Goal: Task Accomplishment & Management: Manage account settings

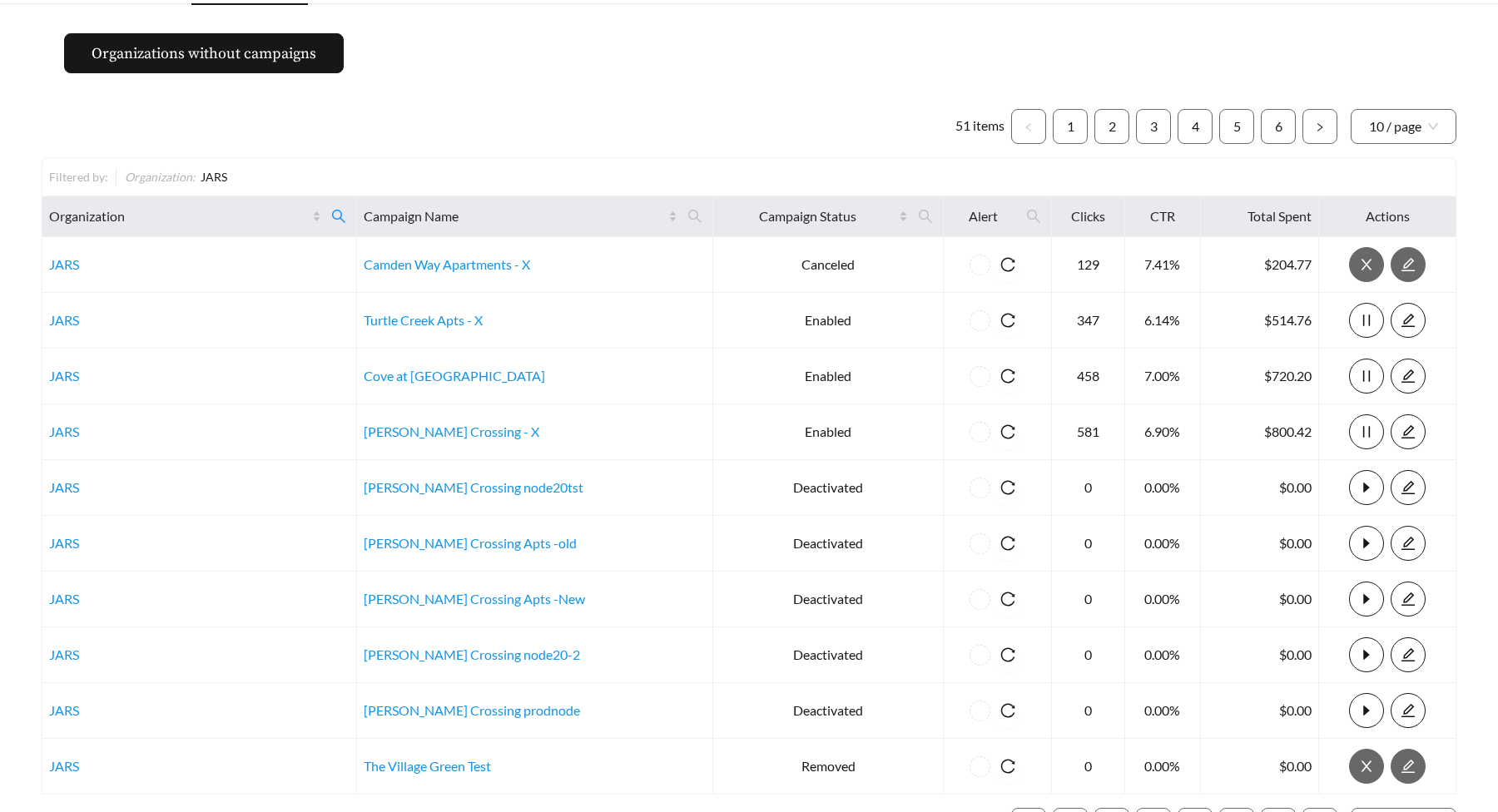
click at [559, 61] on main "Organizations without campaigns 51 items 1 2 3 4 5 6 10 / page Filtered by: Org…" at bounding box center [749, 445] width 1498 height 881
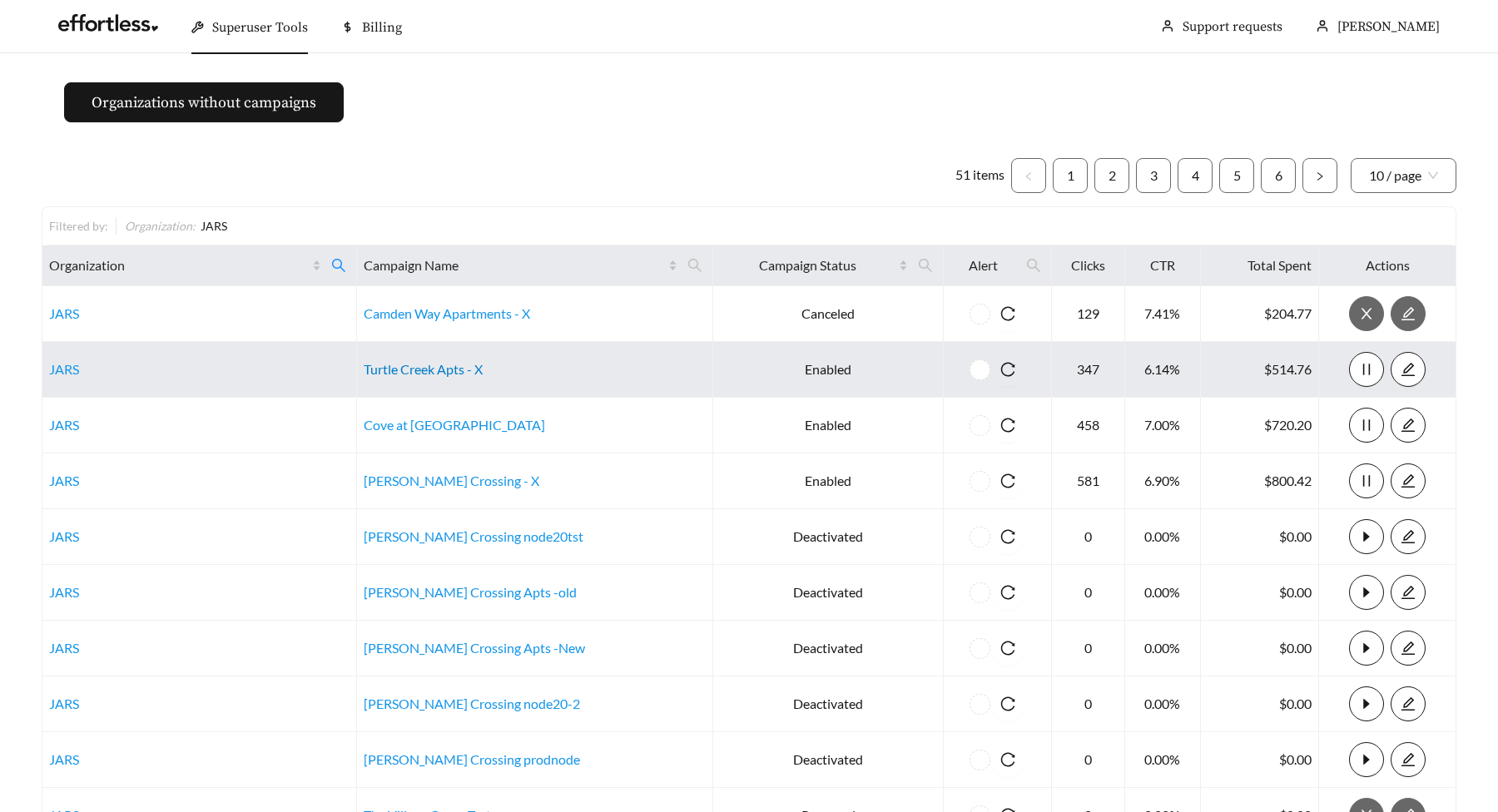
click at [461, 373] on link "Turtle Creek Apts - X" at bounding box center [423, 368] width 119 height 16
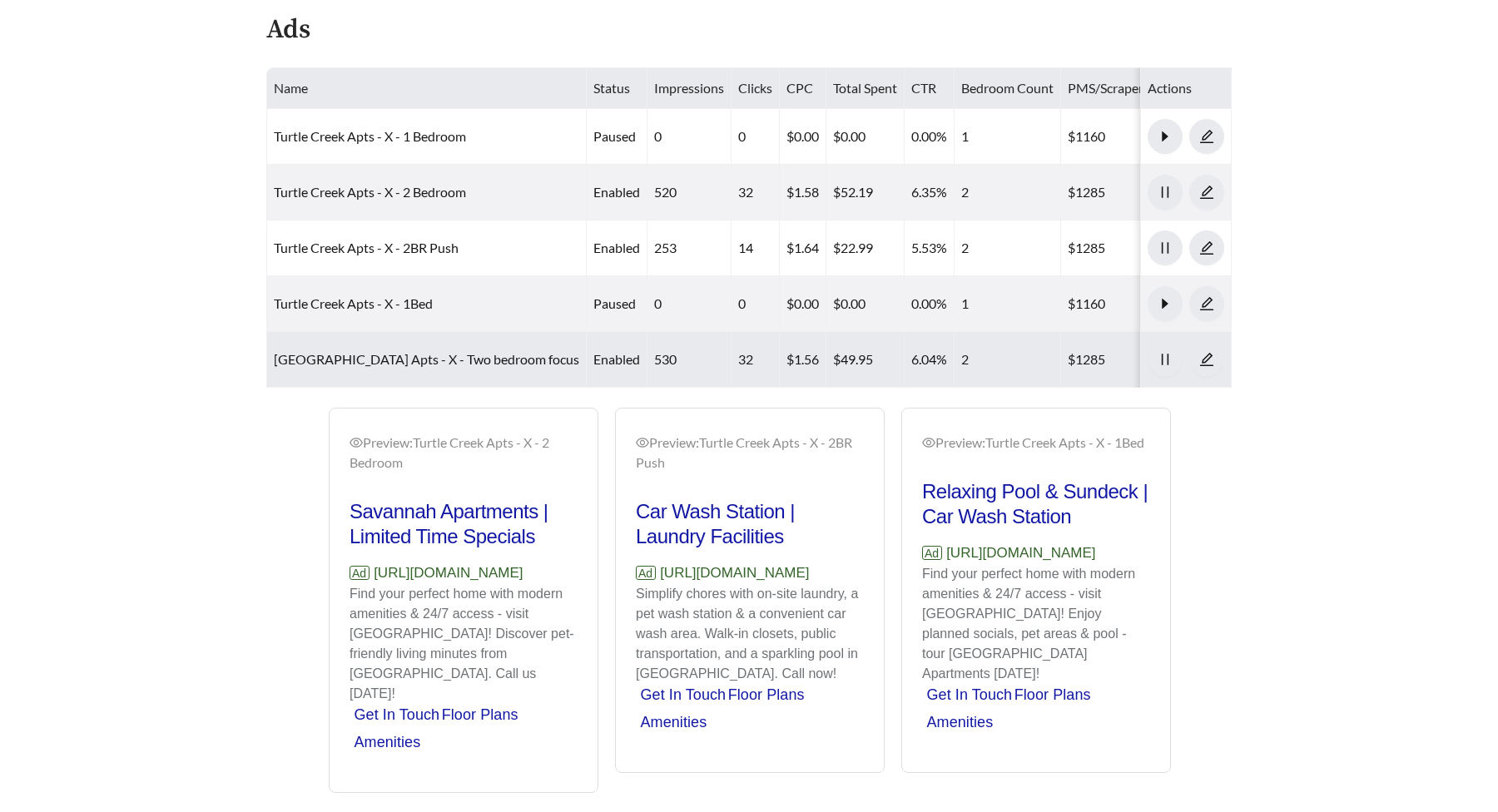
scroll to position [836, 0]
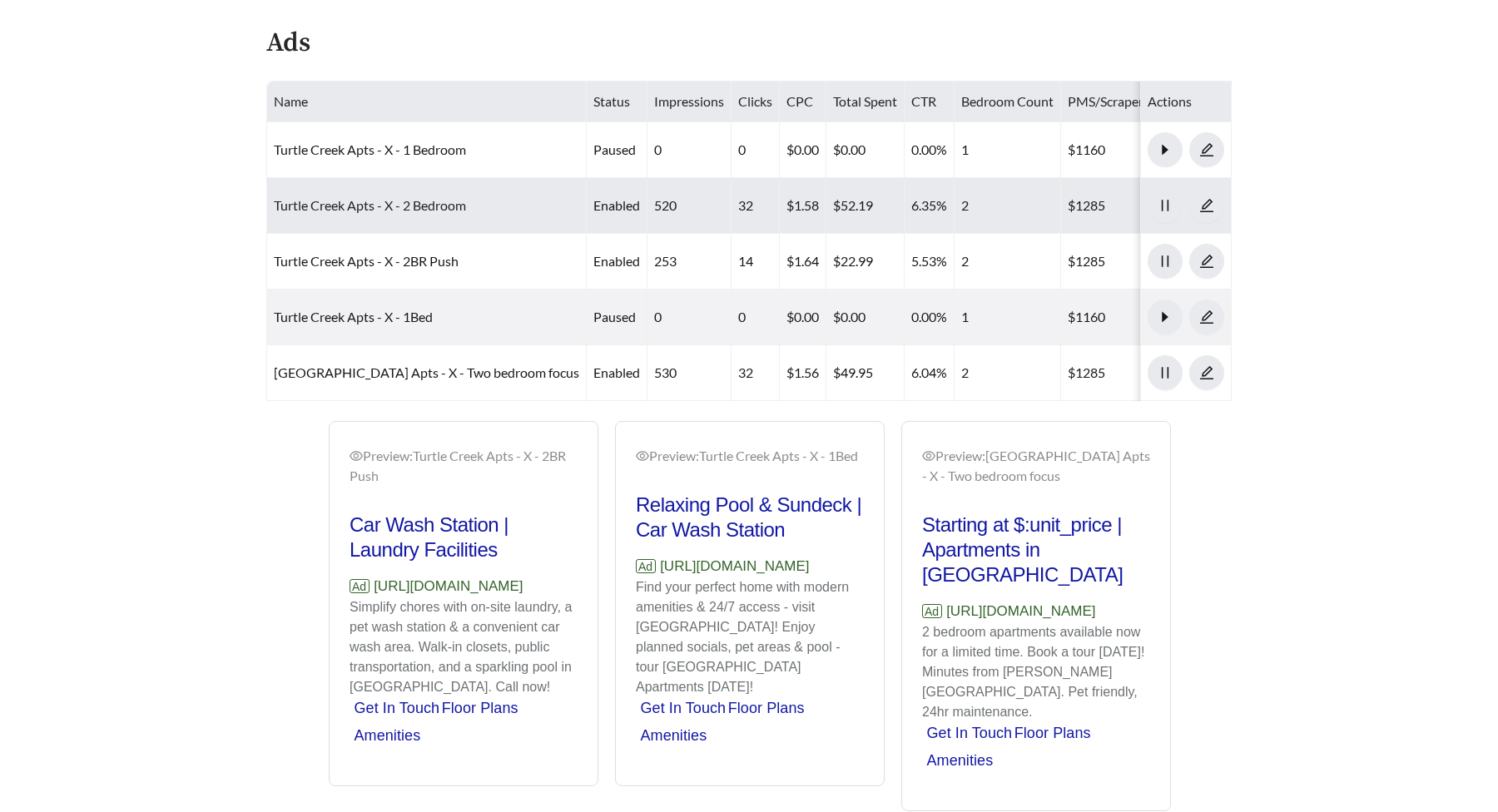
click at [419, 206] on link "Turtle Creek Apts - X - 2 Bedroom" at bounding box center [370, 205] width 193 height 16
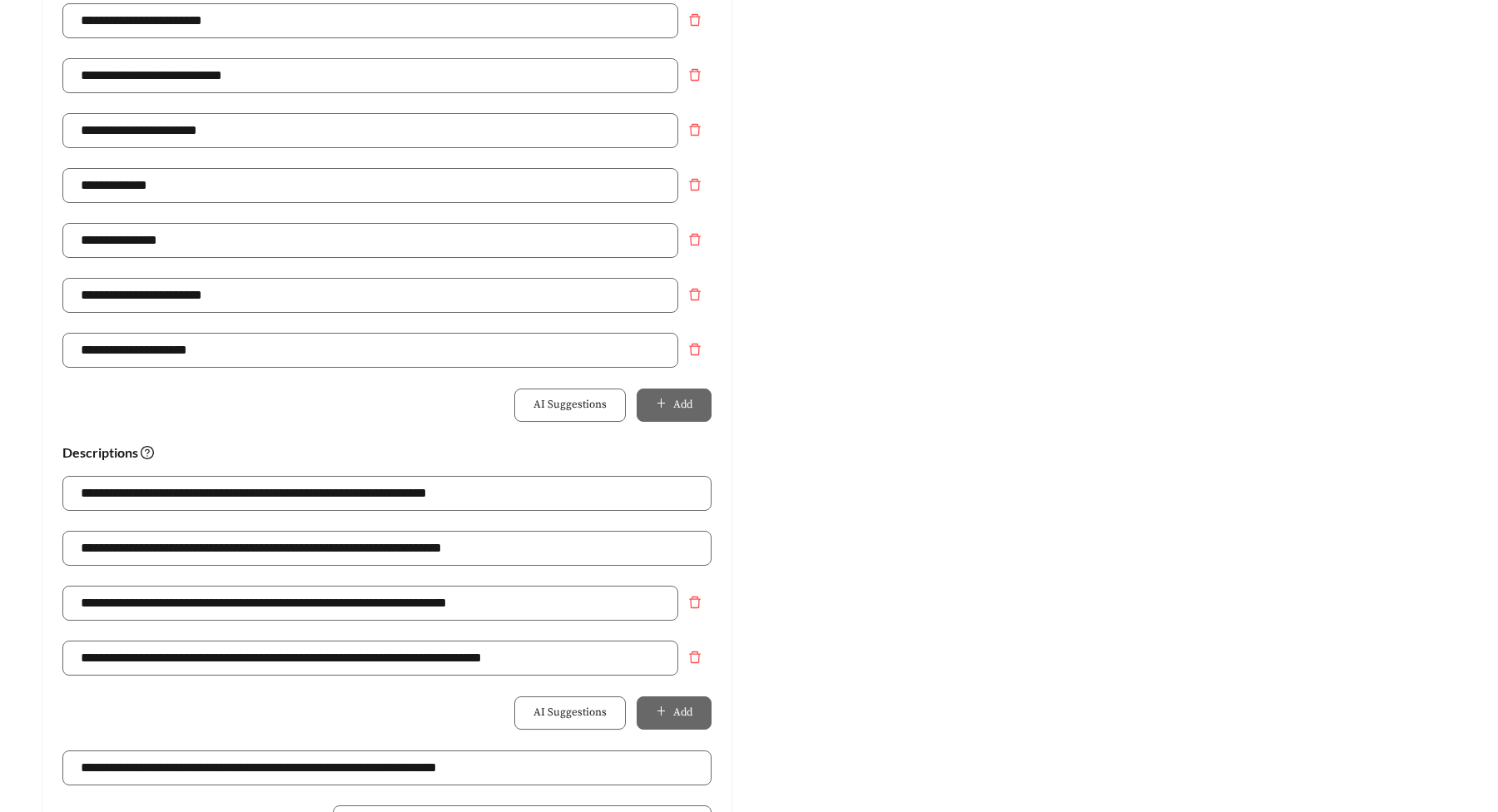
scroll to position [1230, 0]
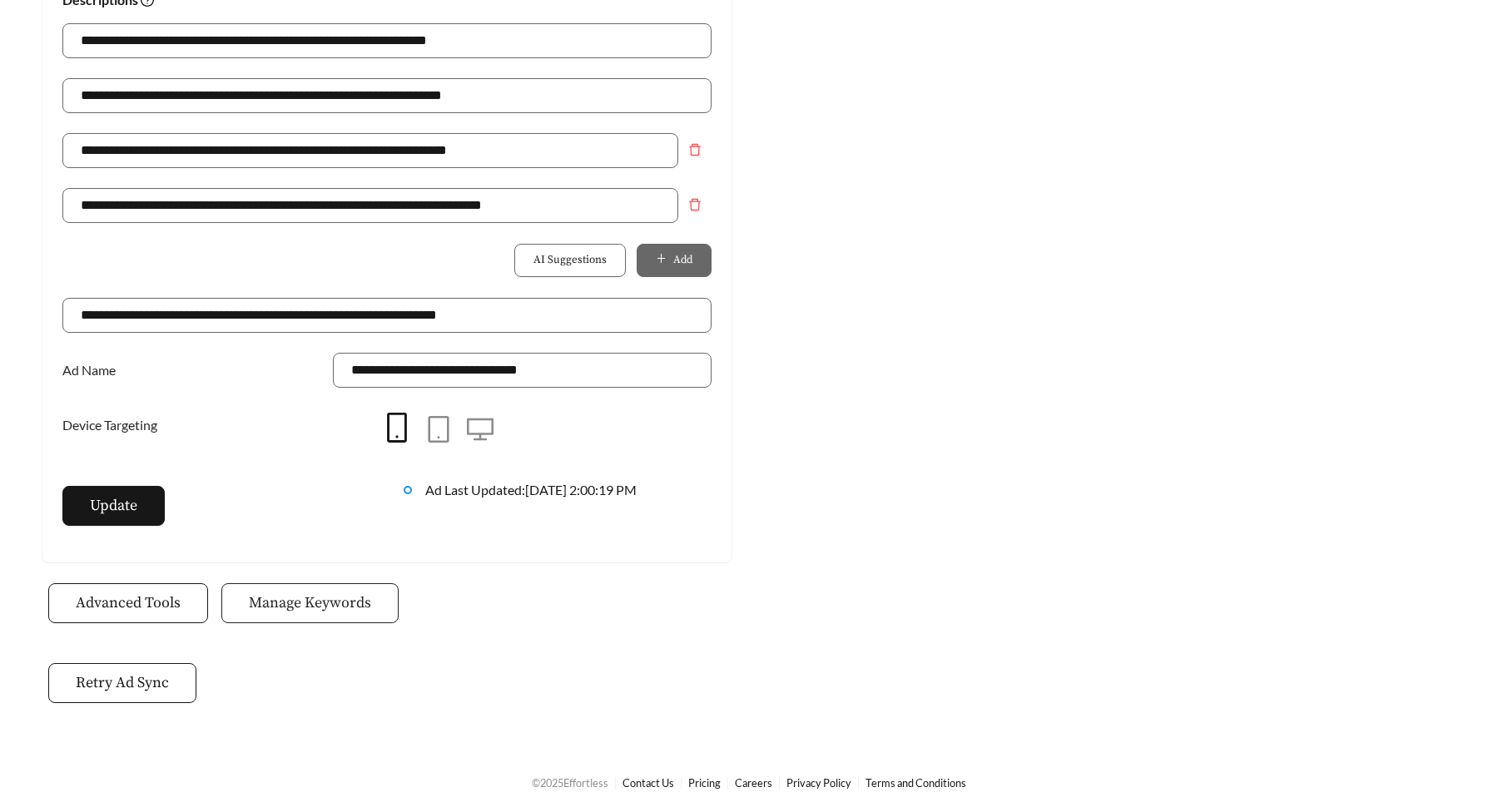
click at [294, 619] on button "Manage Keywords" at bounding box center [310, 604] width 178 height 40
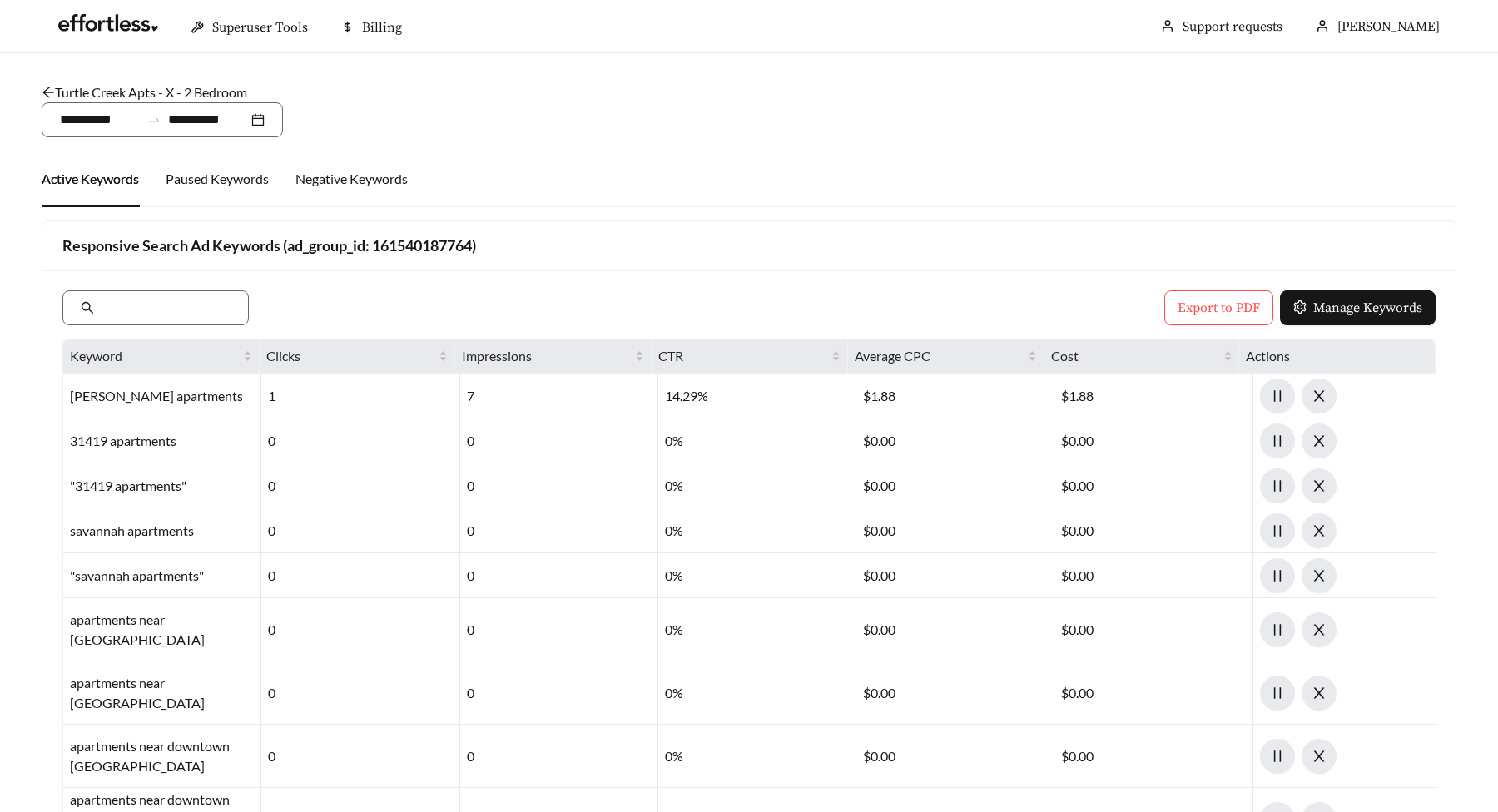
click at [16, 215] on main "**********" at bounding box center [749, 650] width 1498 height 1192
click at [111, 119] on input "**********" at bounding box center [100, 120] width 80 height 20
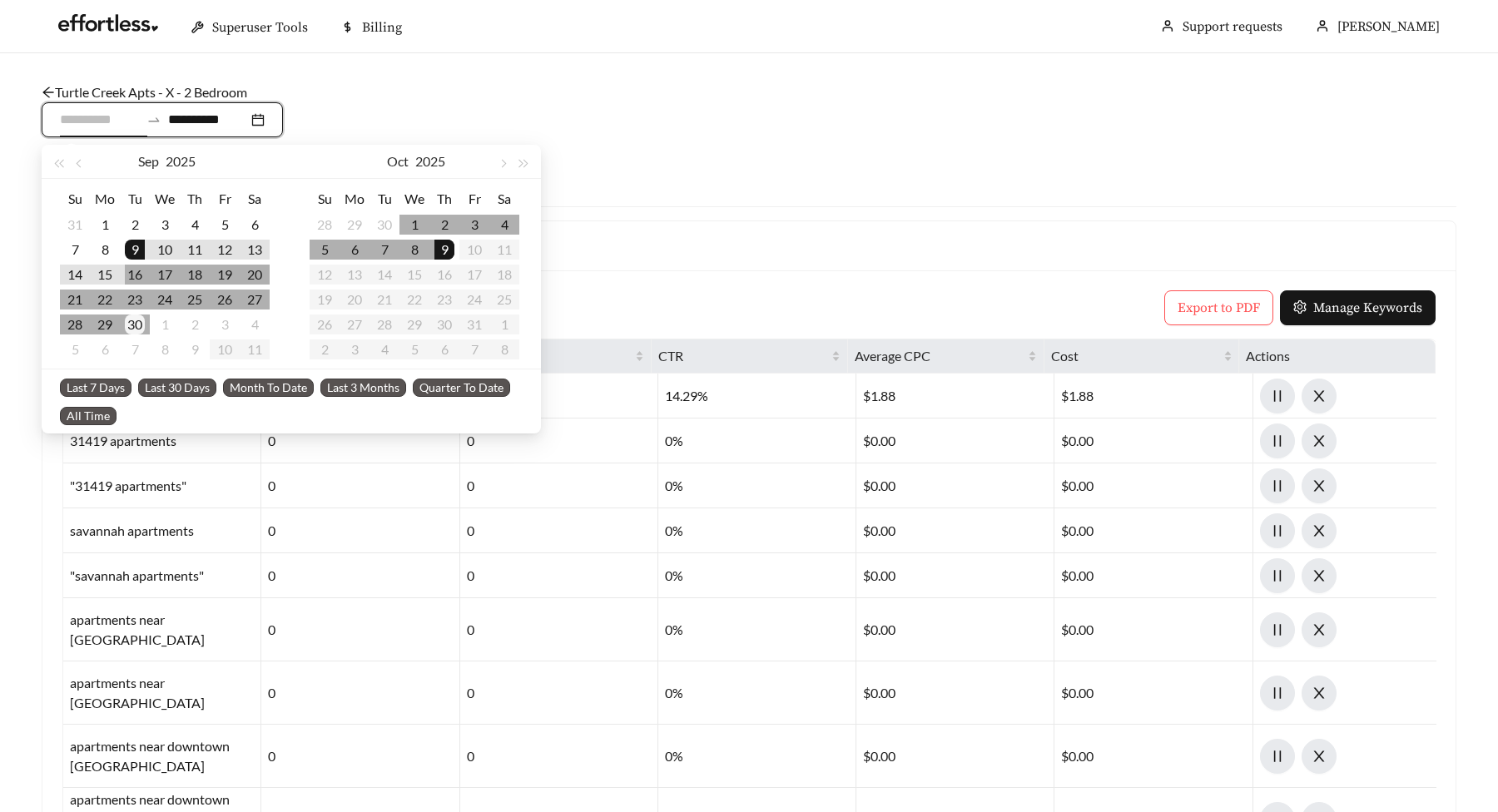
type input "**********"
click at [131, 326] on div "30" at bounding box center [135, 325] width 20 height 20
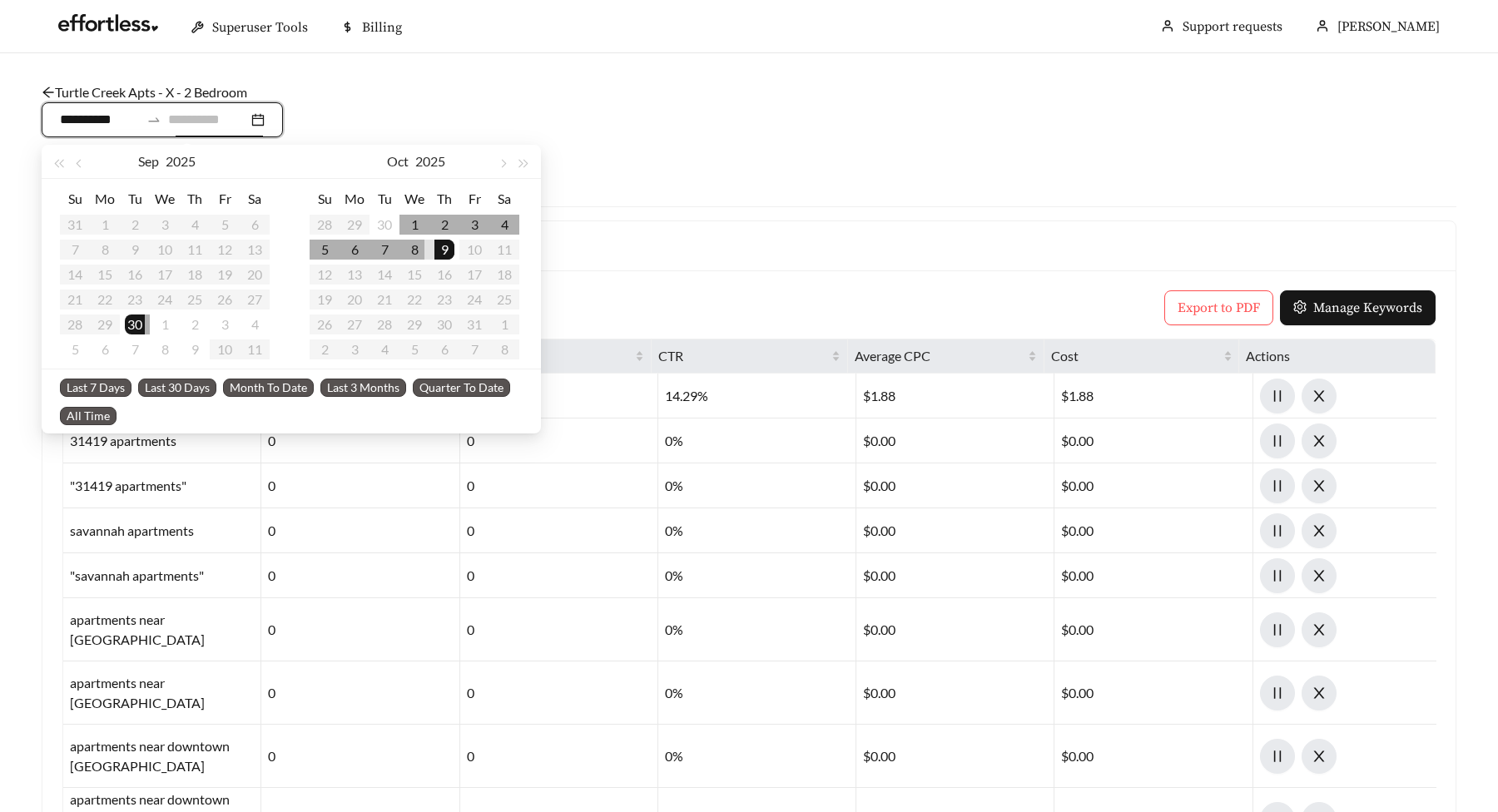
type input "**********"
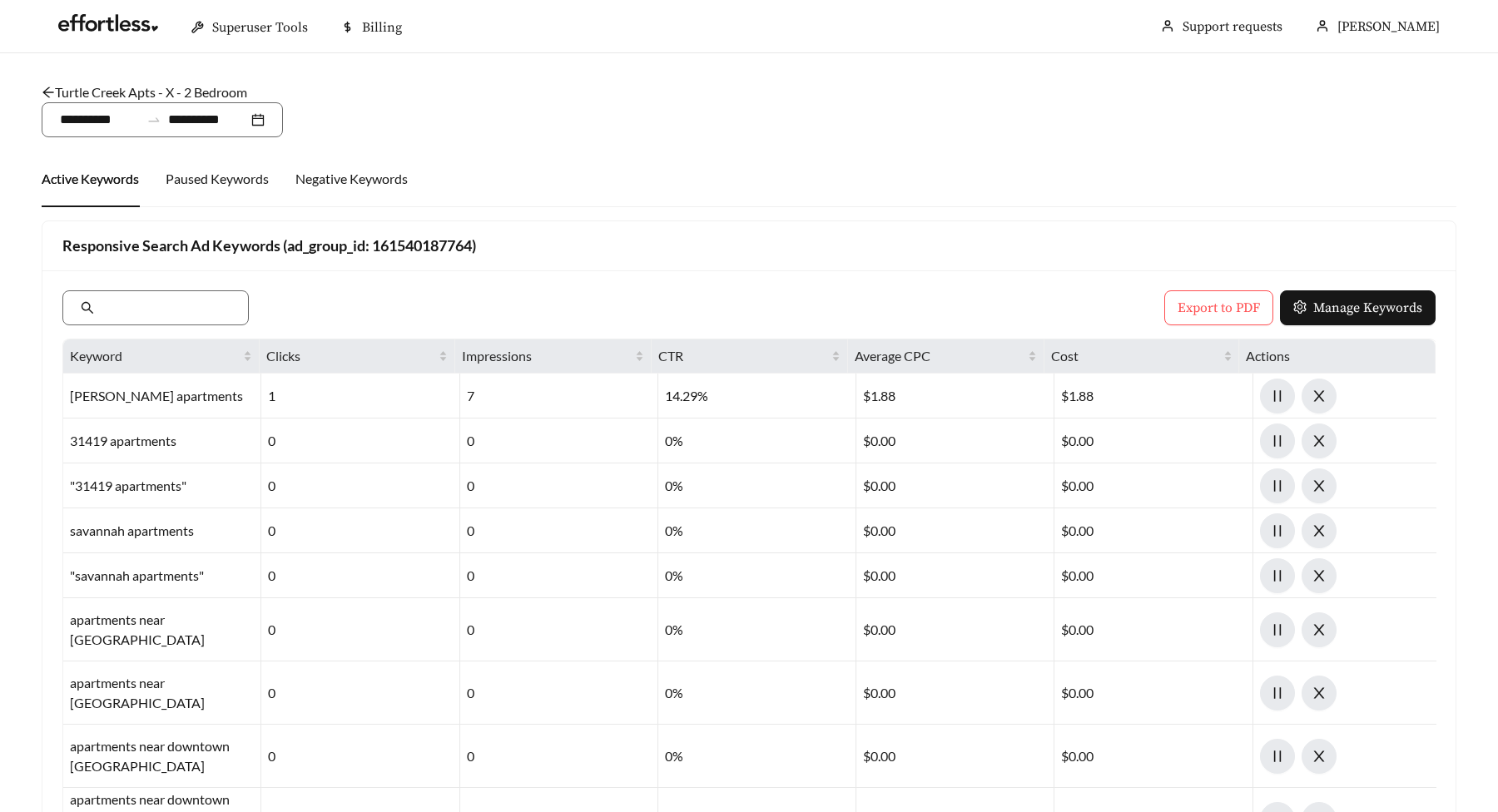
click at [676, 161] on div "Active Keywords Paused Keywords Negative Keywords" at bounding box center [749, 179] width 1415 height 57
click at [45, 87] on icon "arrow-left" at bounding box center [49, 92] width 13 height 13
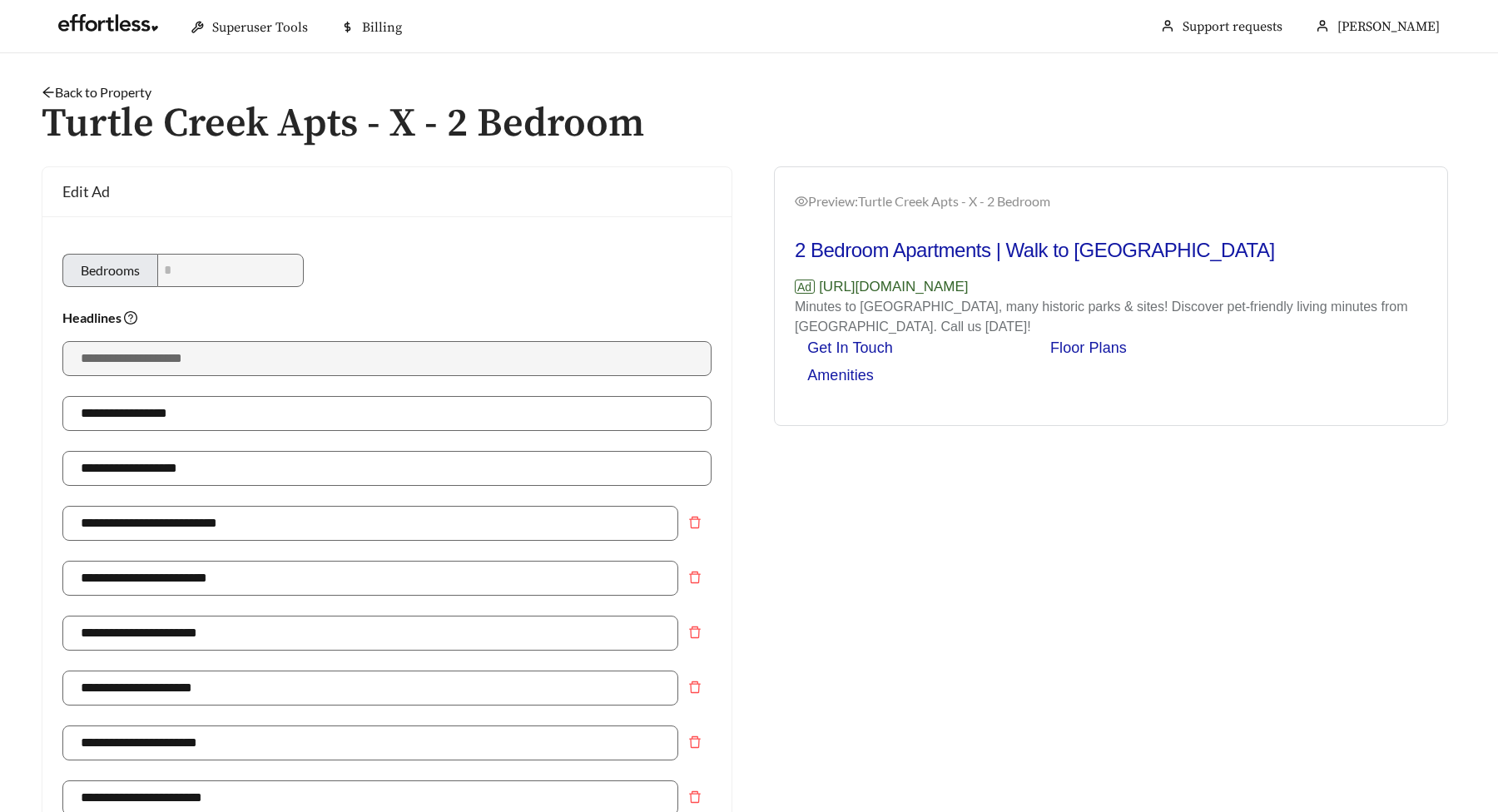
click at [56, 96] on link "Back to Property" at bounding box center [96, 91] width 110 height 16
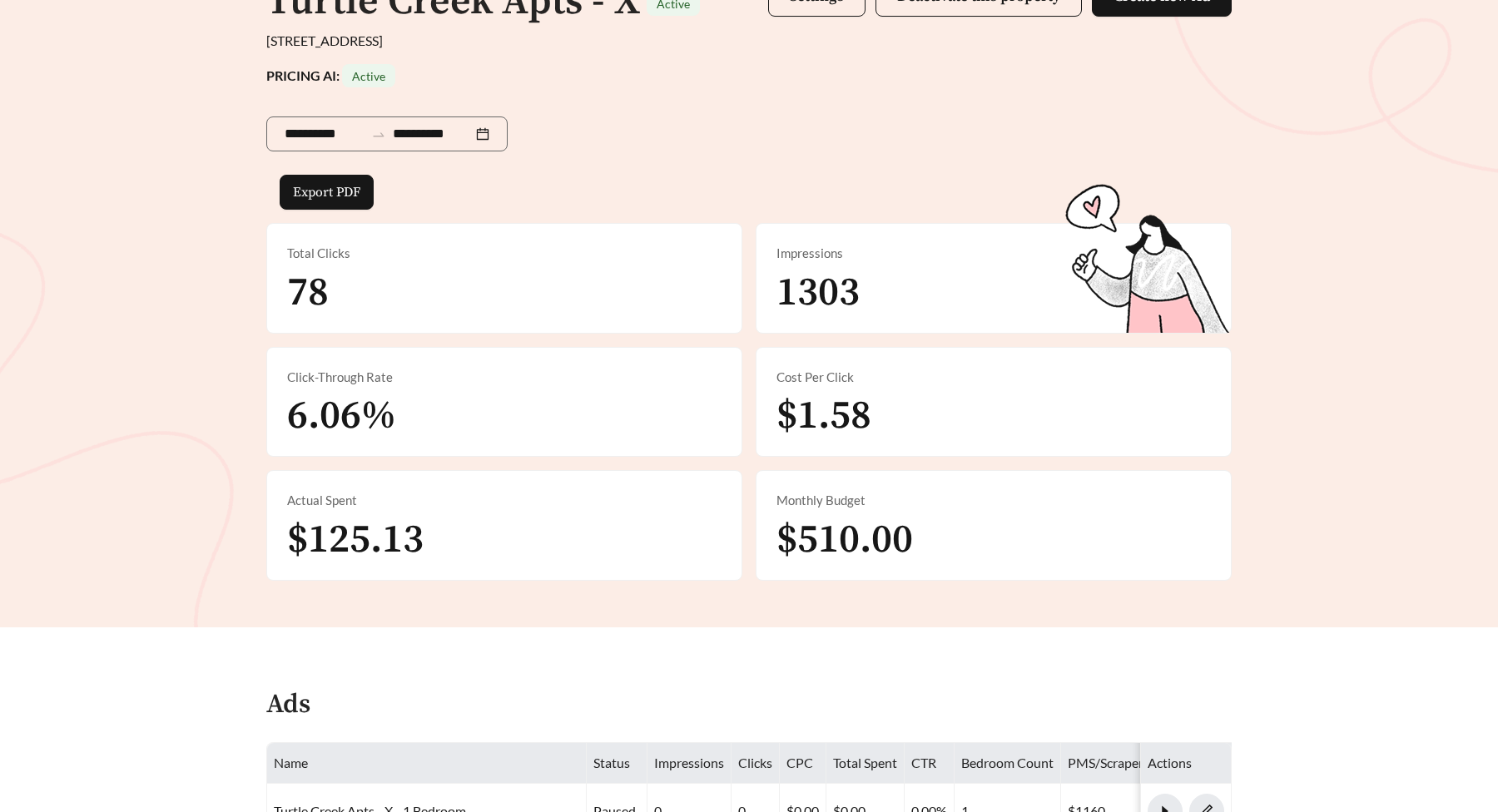
scroll to position [178, 0]
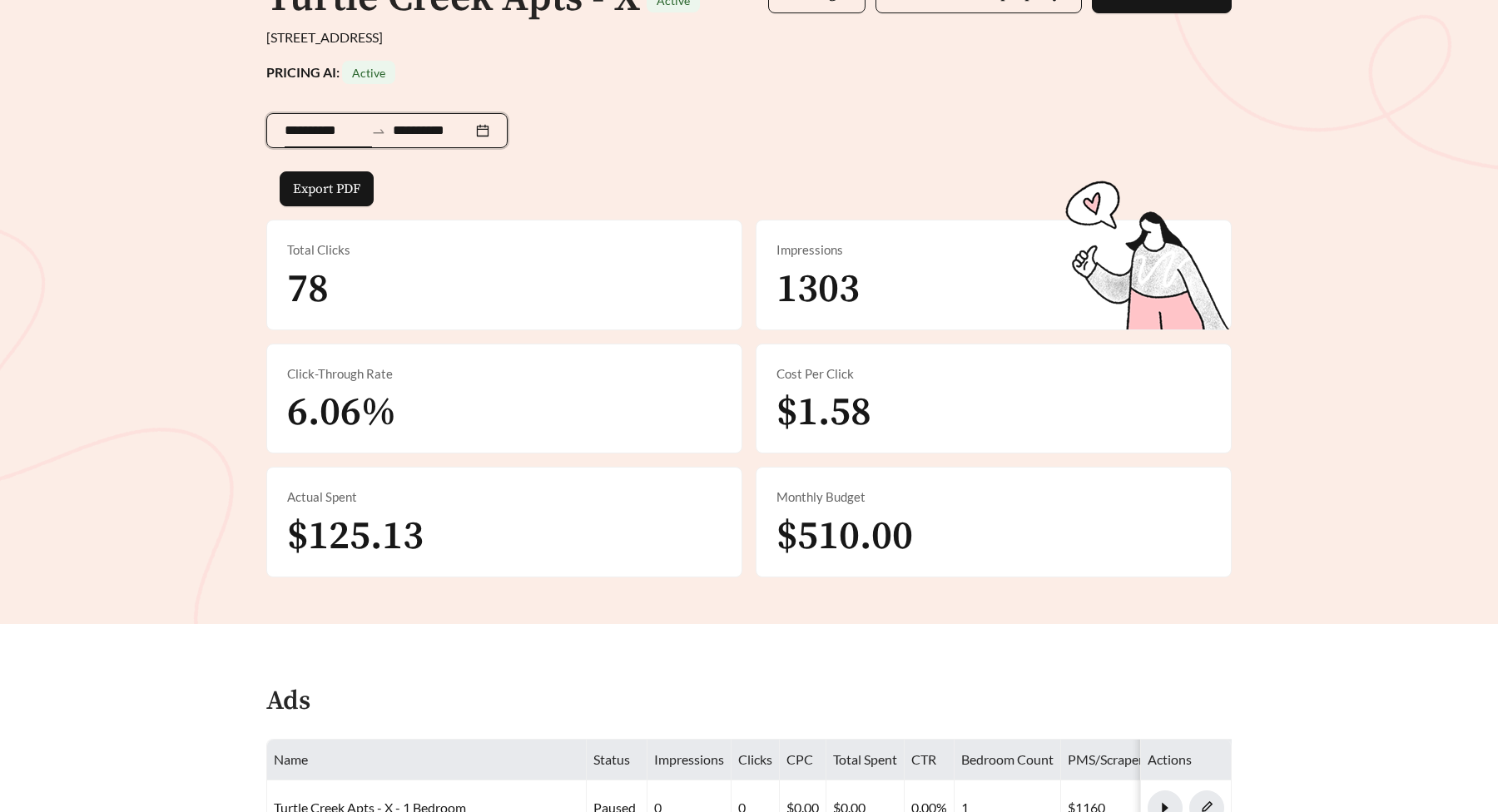
click at [351, 133] on input "**********" at bounding box center [324, 131] width 80 height 20
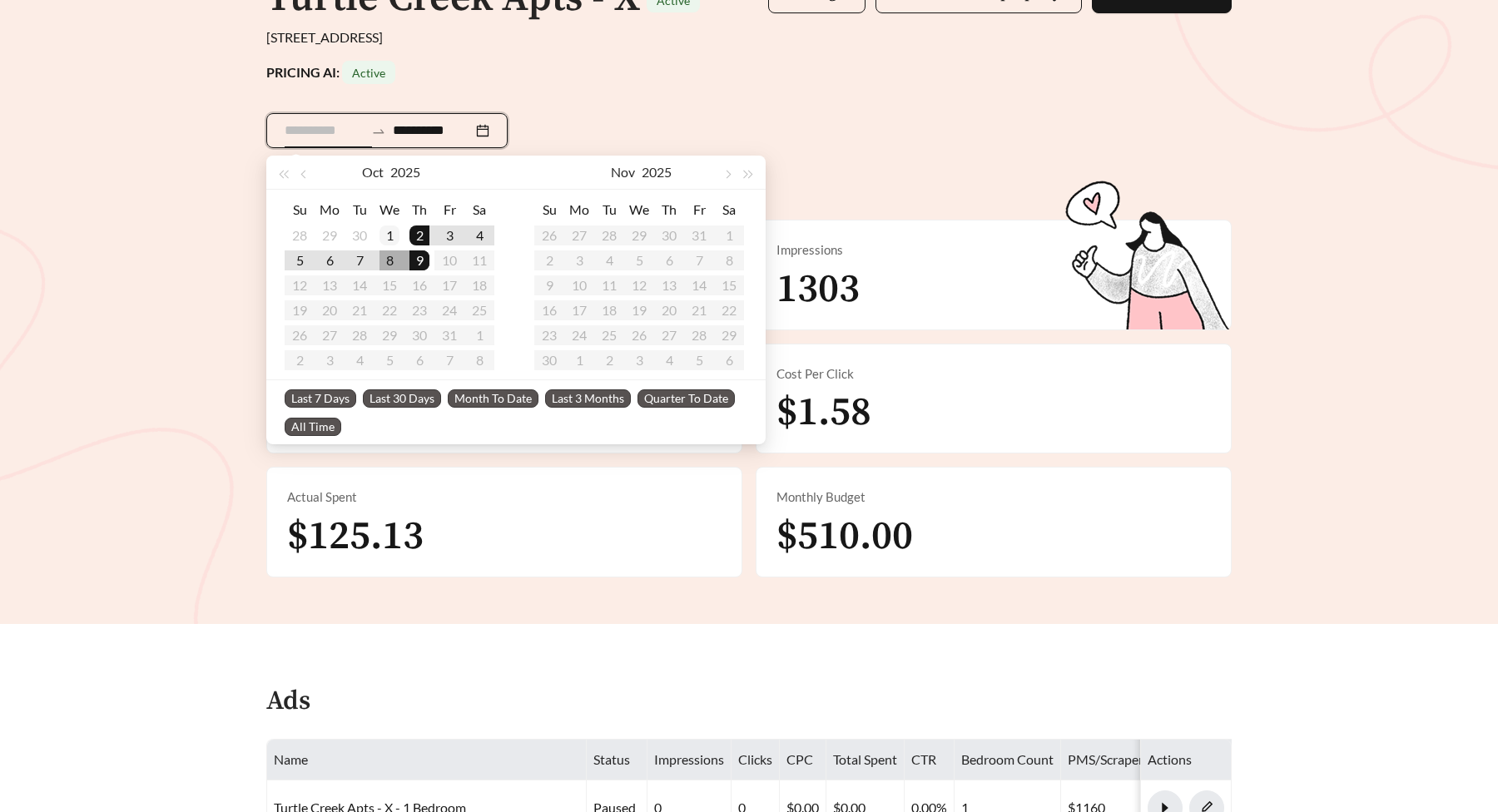
type input "**********"
click at [383, 239] on div "1" at bounding box center [389, 235] width 20 height 20
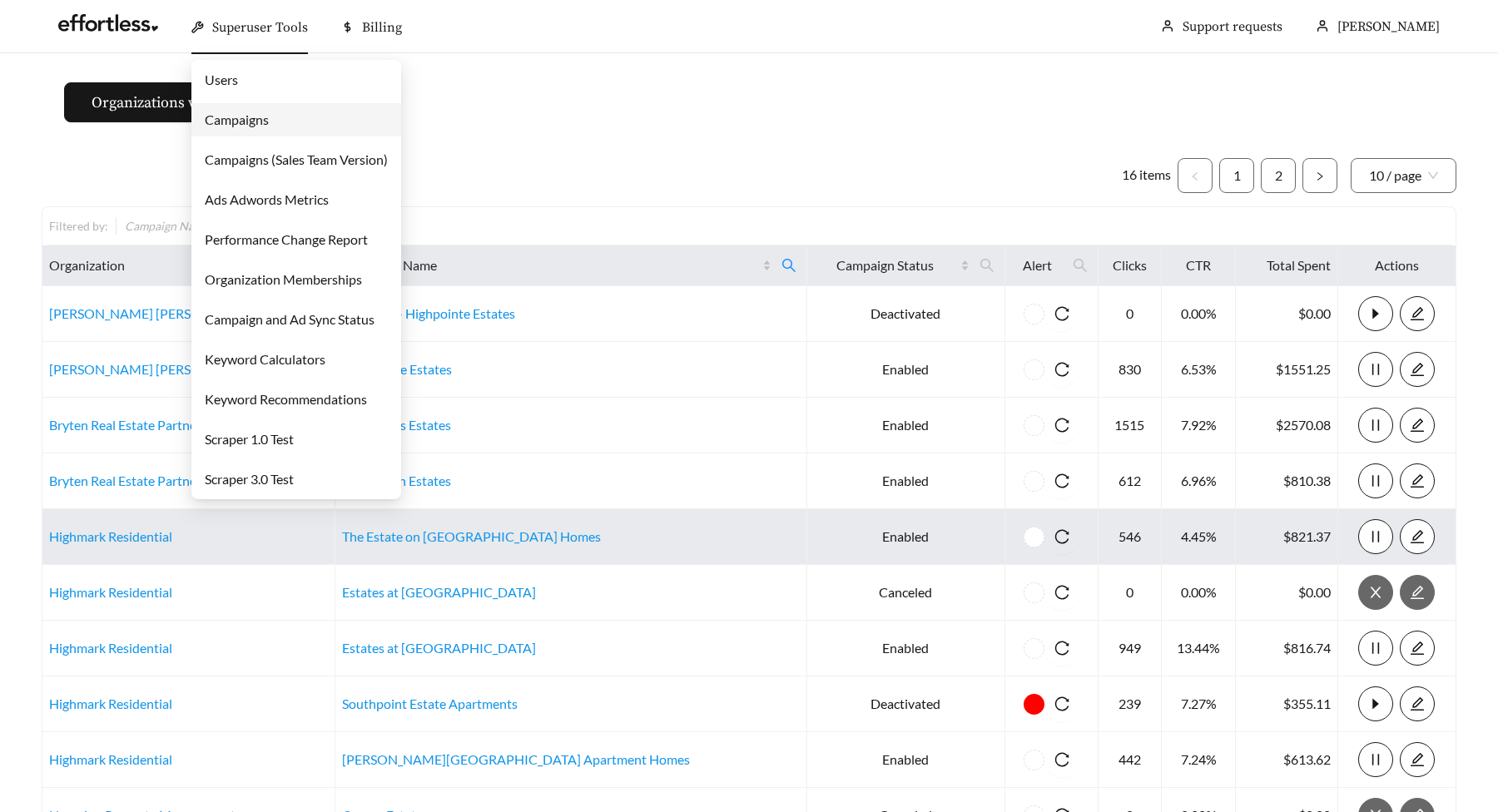
click at [250, 119] on link "Campaigns" at bounding box center [237, 119] width 64 height 16
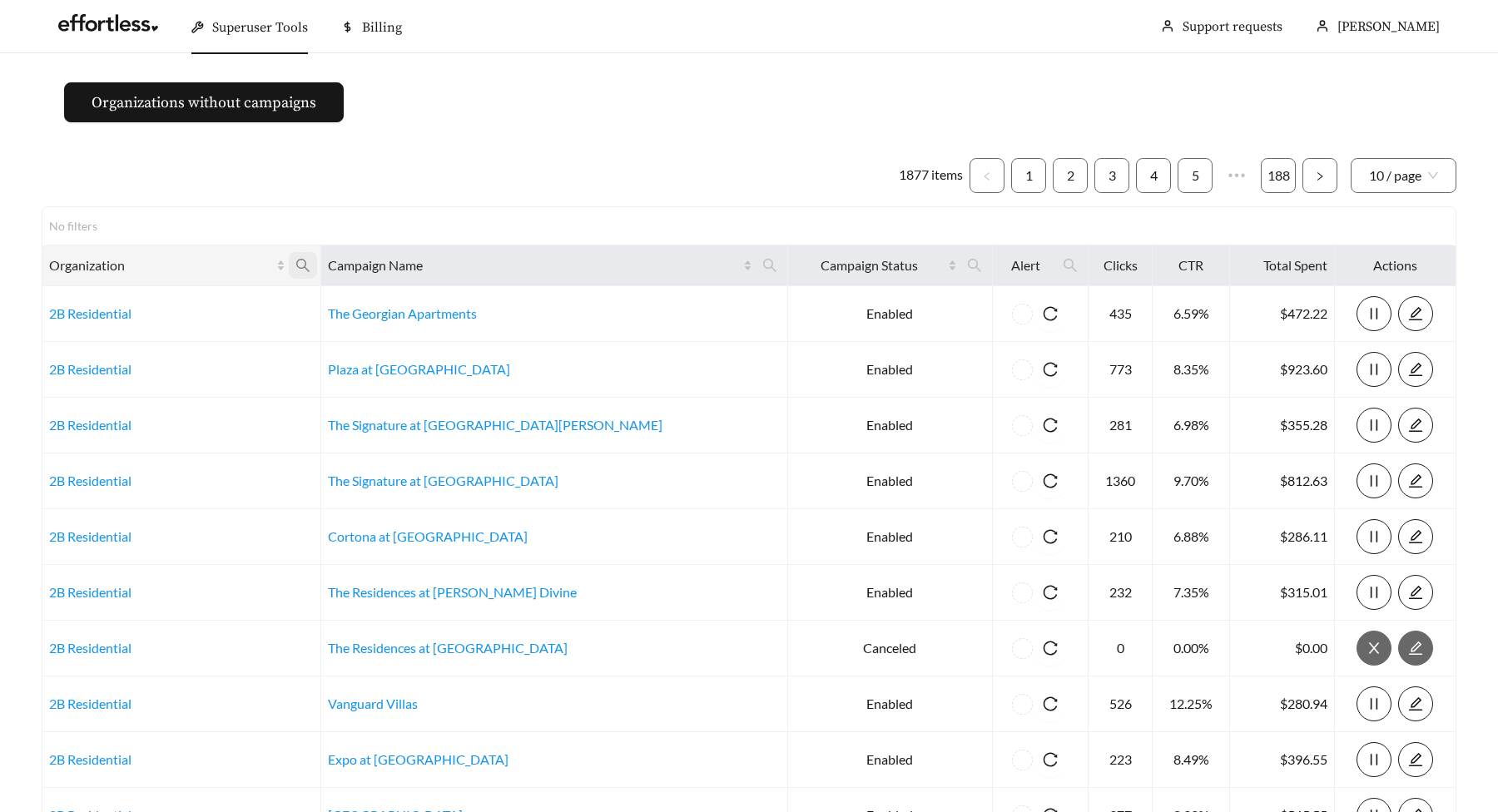
click at [311, 262] on icon "search" at bounding box center [303, 265] width 15 height 15
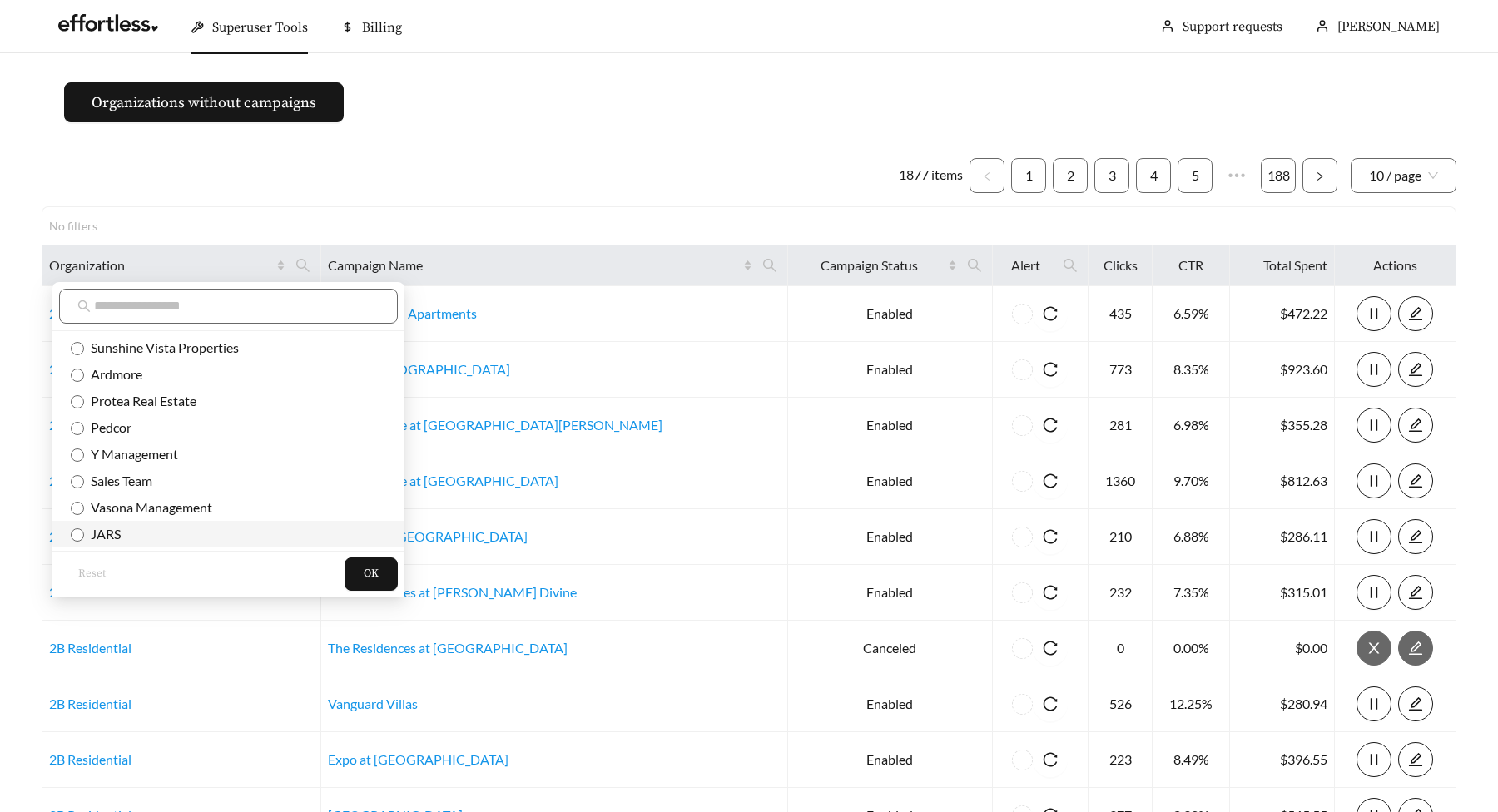
click at [102, 539] on span "JARS" at bounding box center [102, 533] width 37 height 16
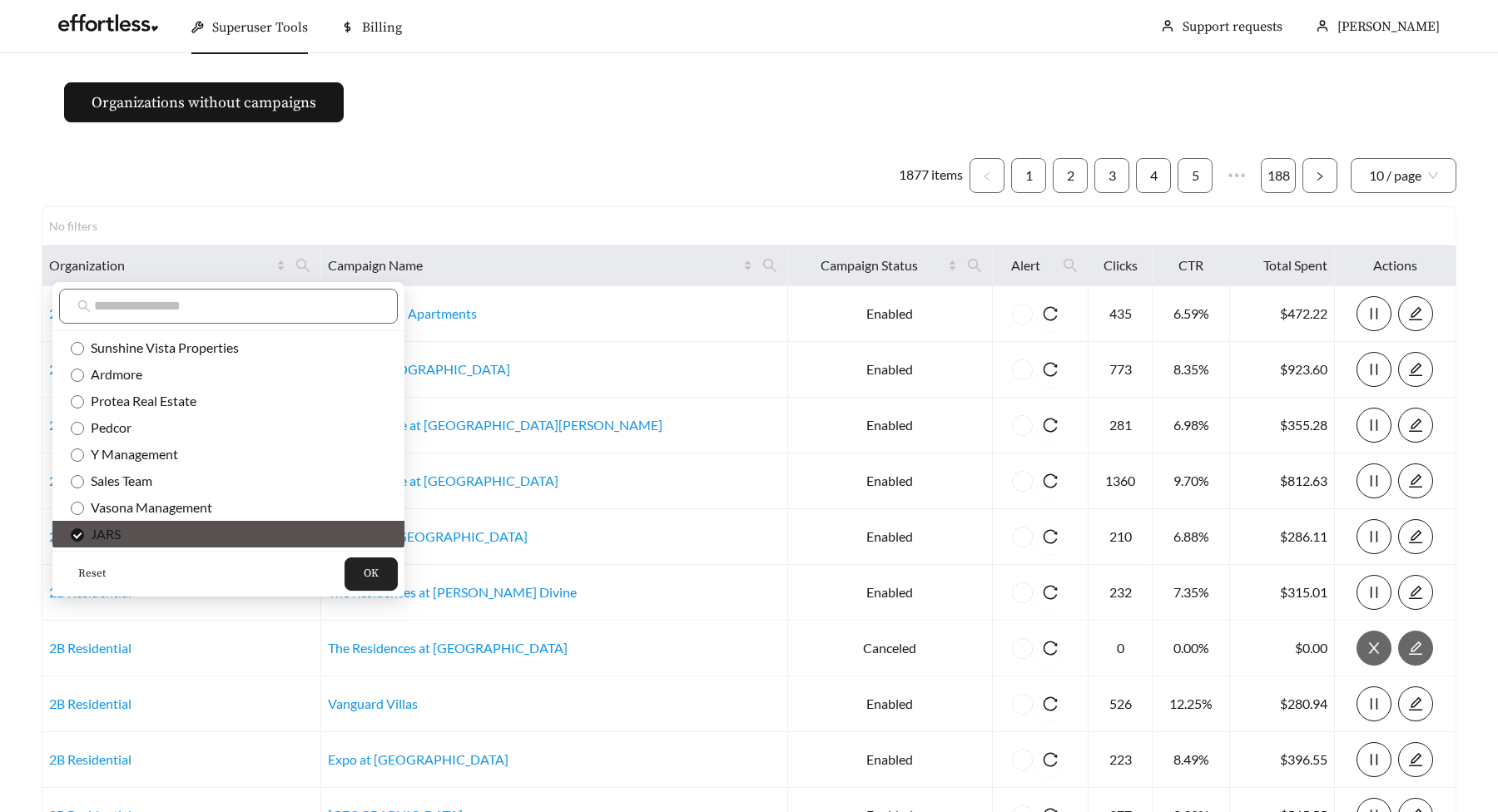
click at [363, 573] on span "OK" at bounding box center [371, 574] width 15 height 17
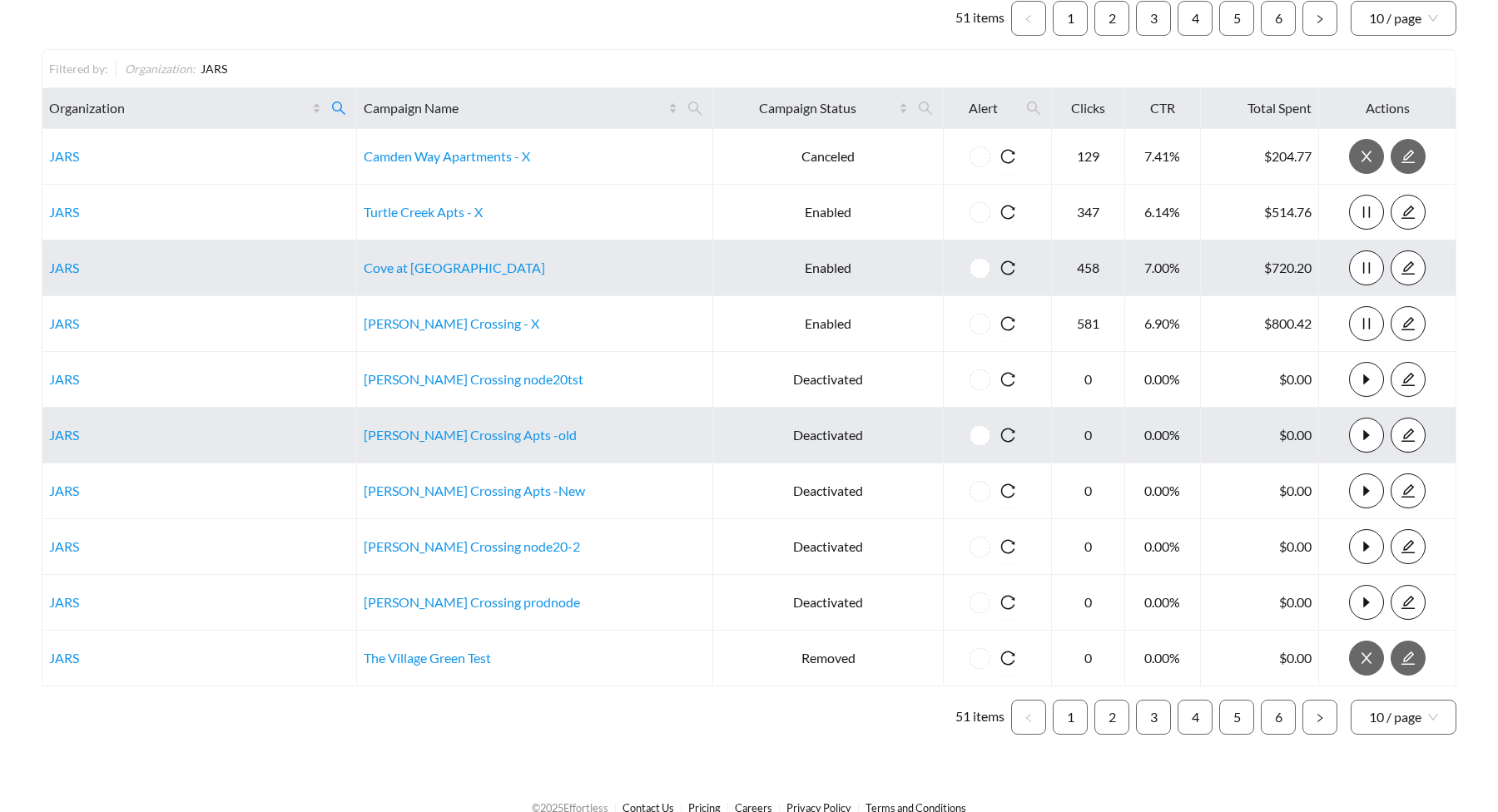
scroll to position [103, 0]
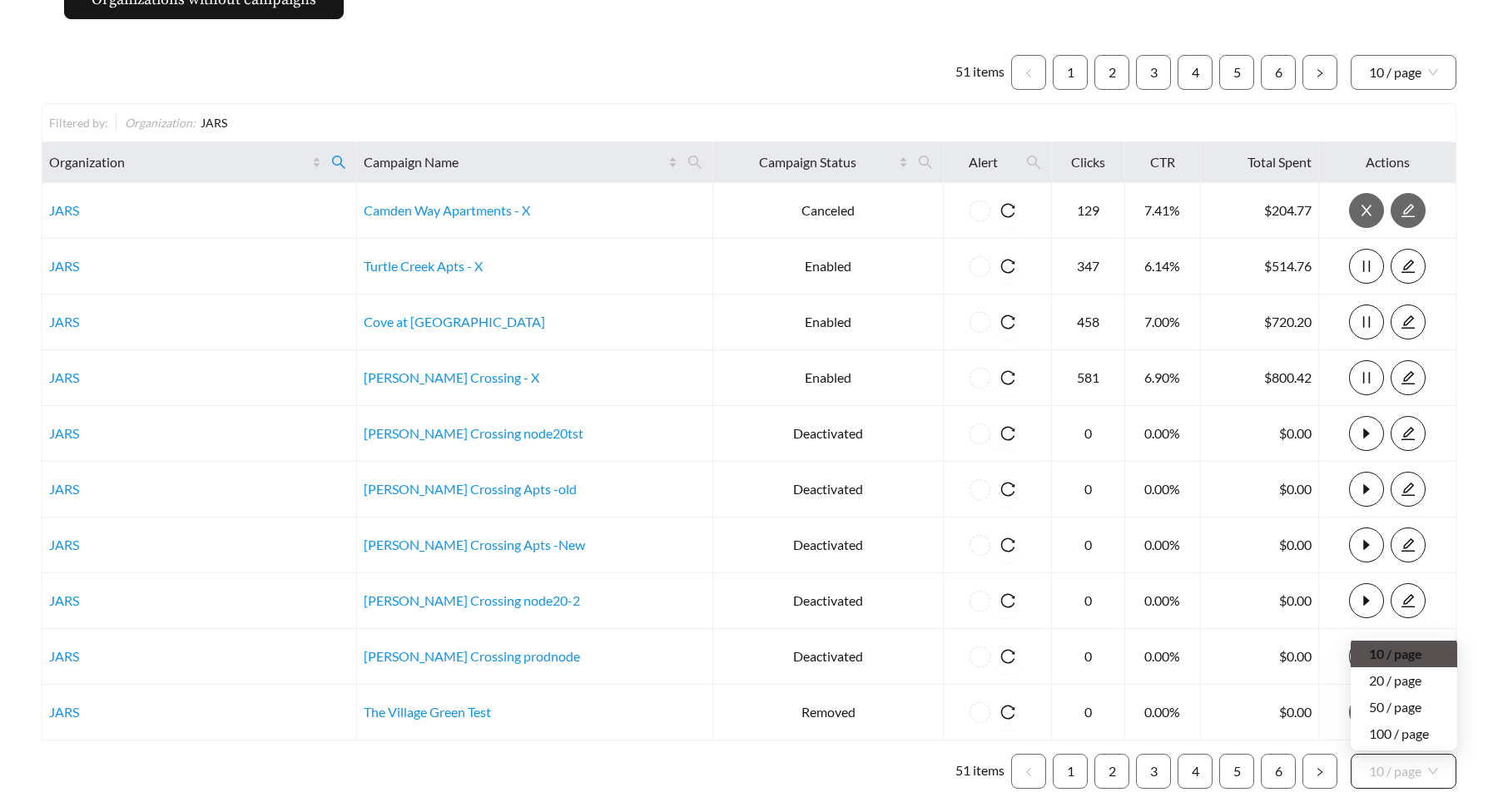
click at [1421, 777] on span "10 / page" at bounding box center [1403, 772] width 69 height 33
click at [1403, 727] on div "100 / page" at bounding box center [1404, 734] width 70 height 18
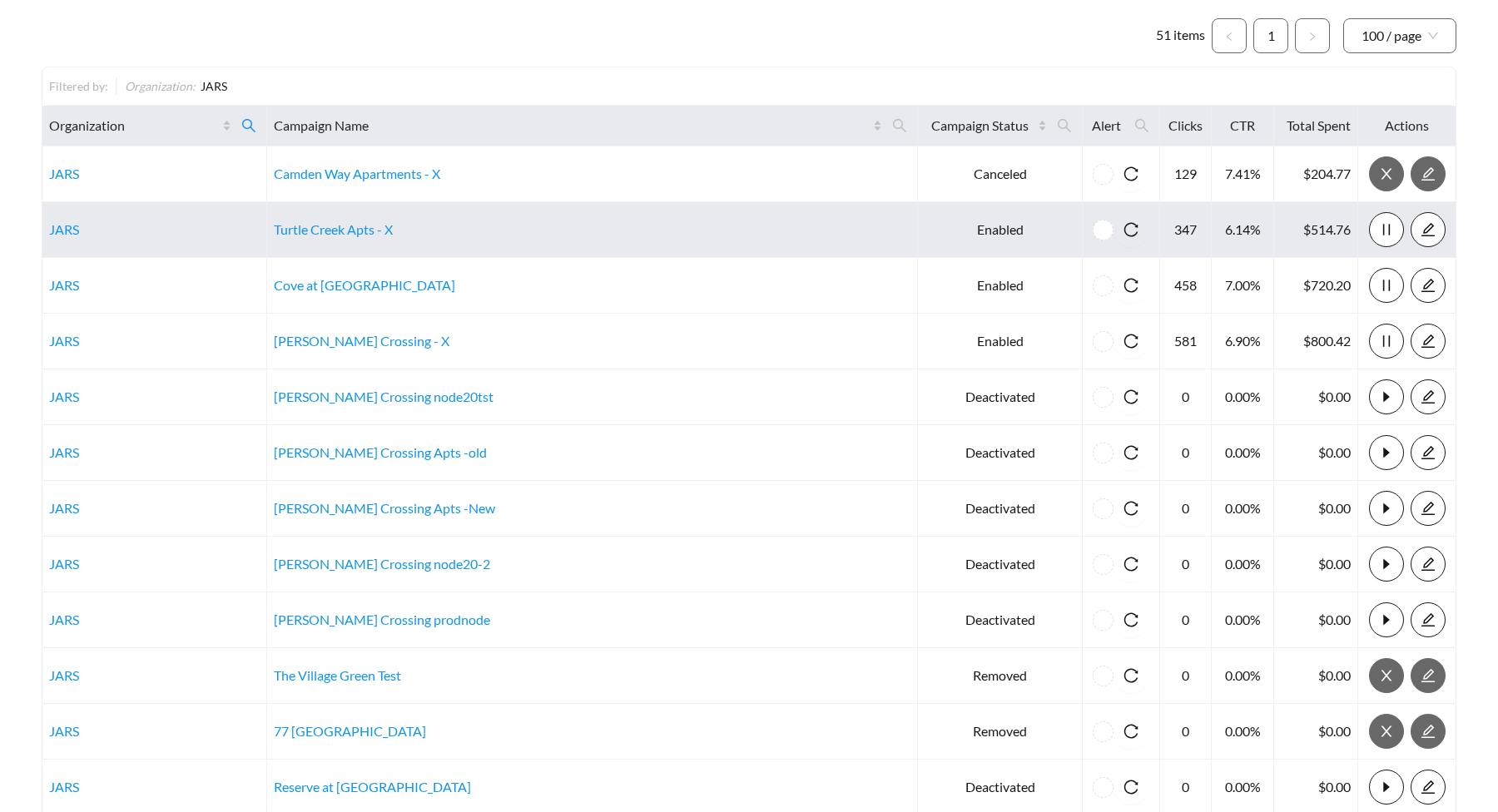
scroll to position [151, 0]
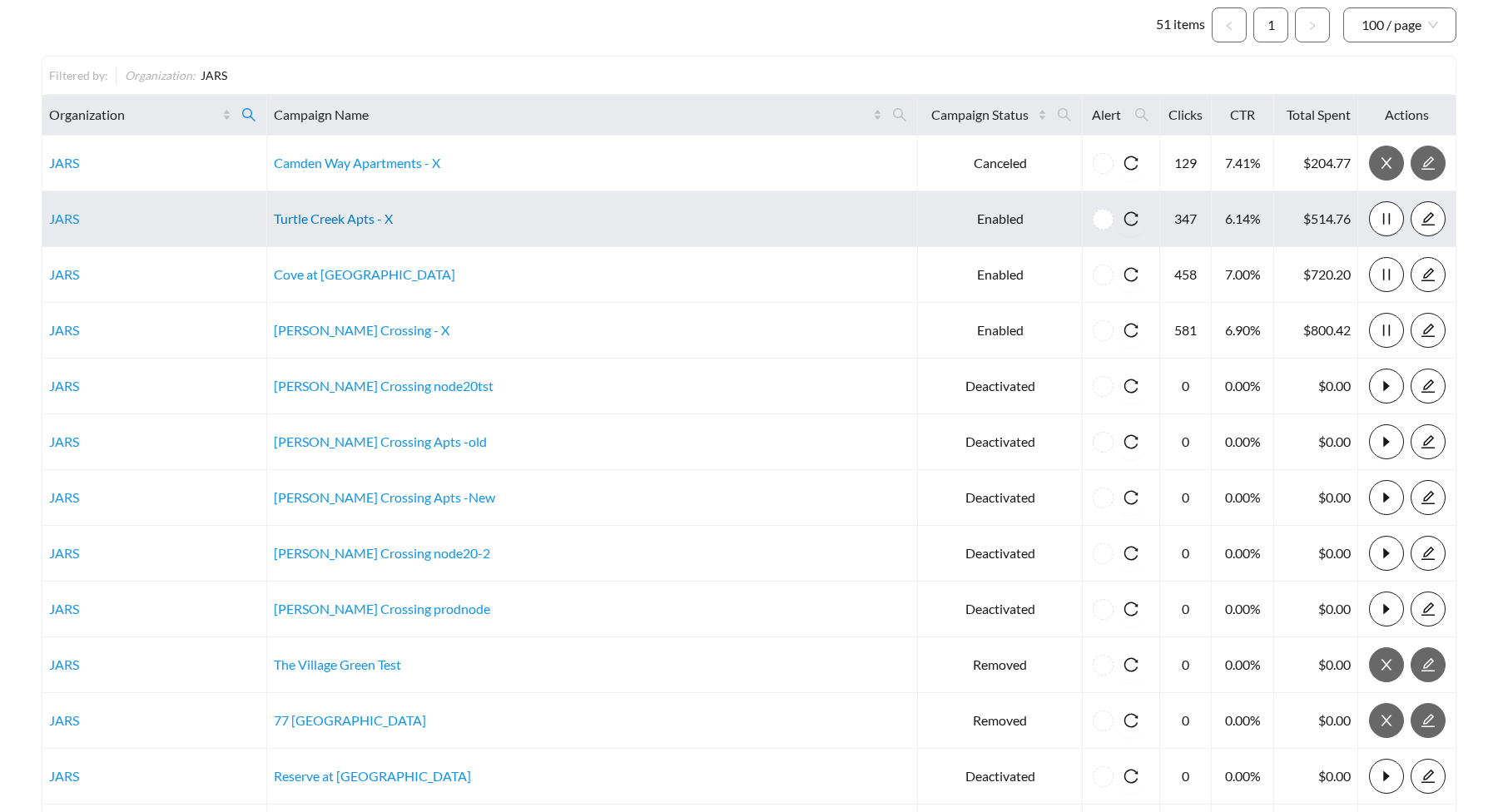
click at [393, 216] on link "Turtle Creek Apts - X" at bounding box center [333, 218] width 119 height 16
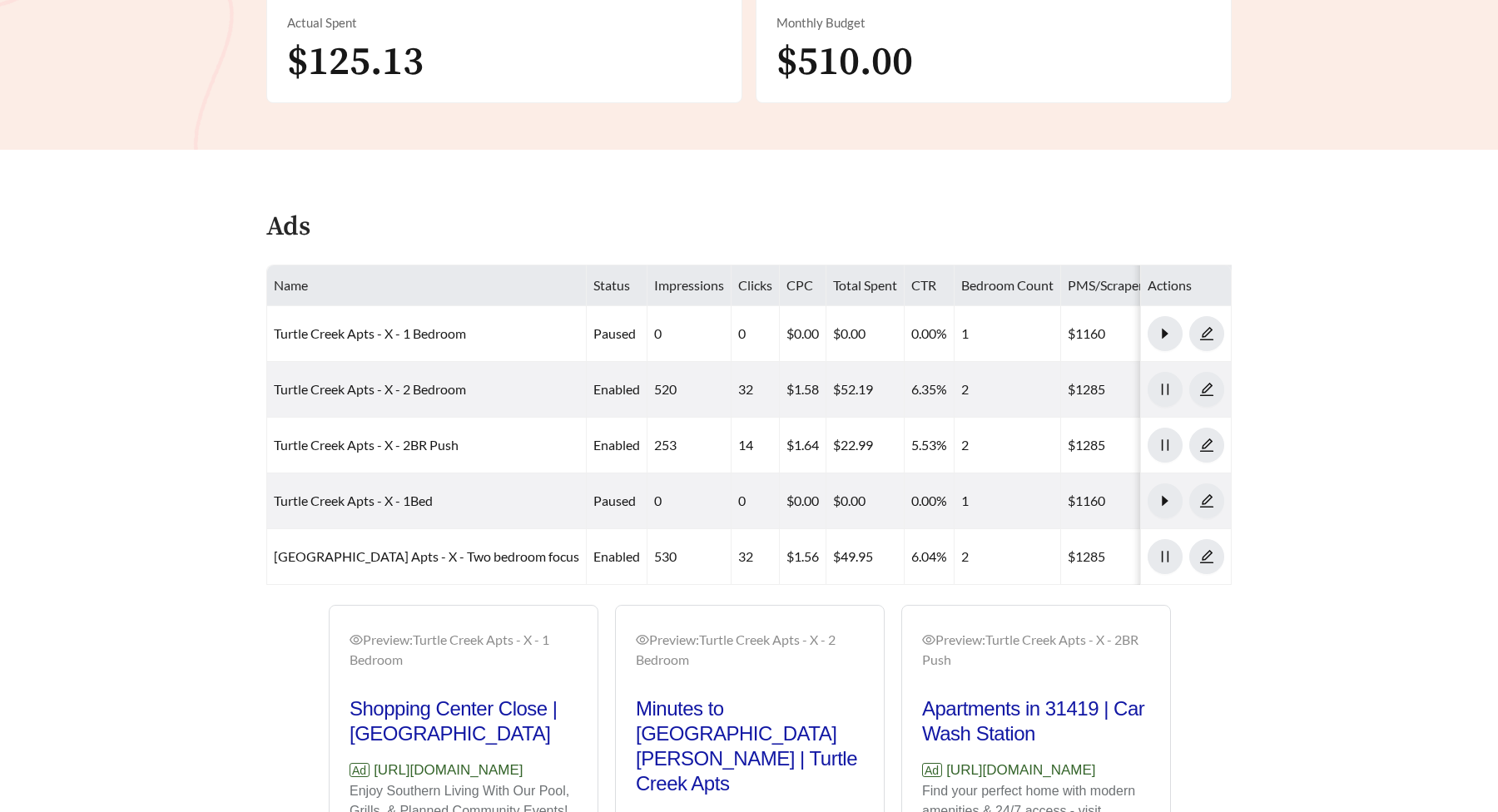
scroll to position [654, 0]
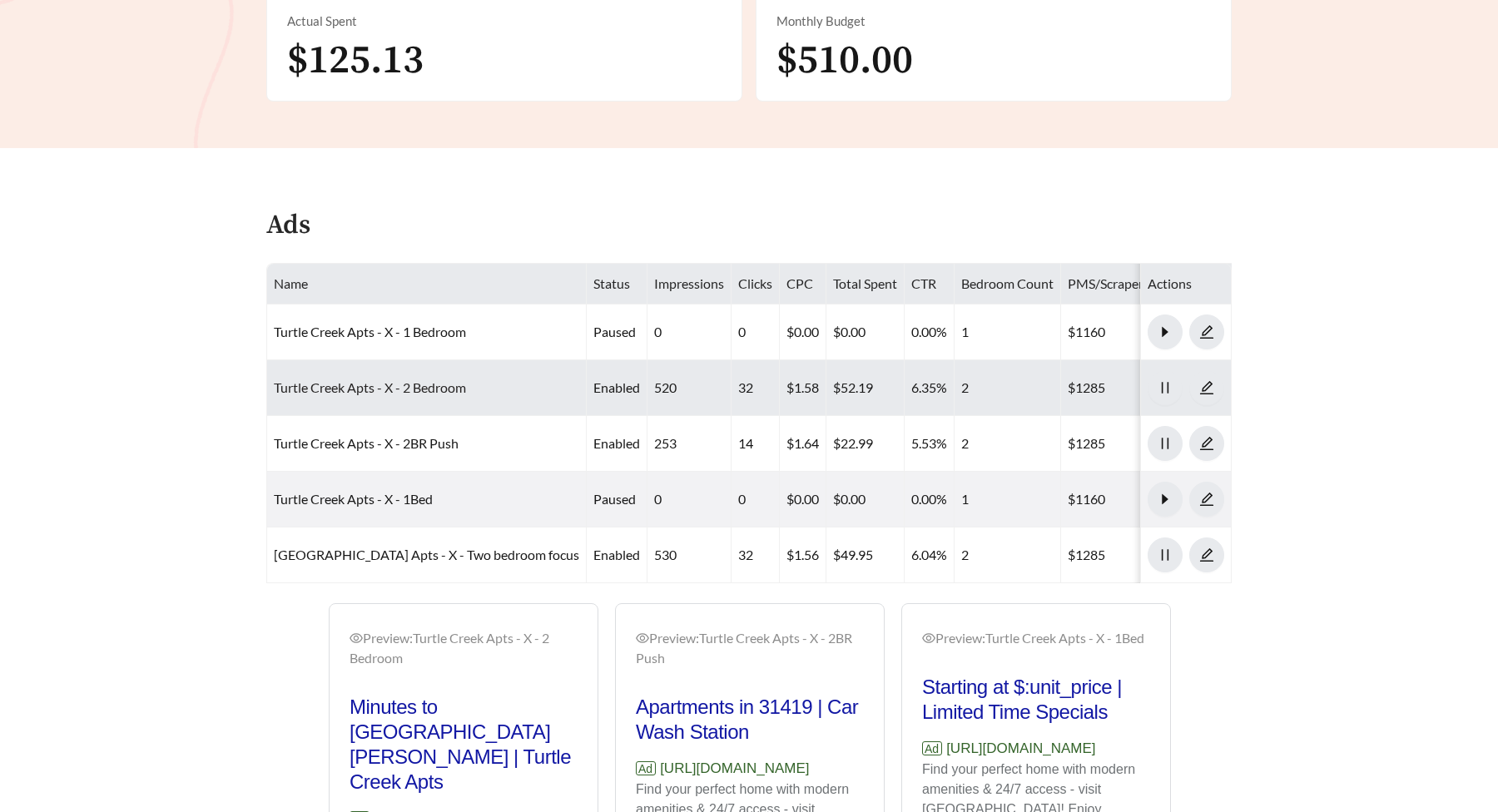
click at [331, 393] on link "Turtle Creek Apts - X - 2 Bedroom" at bounding box center [370, 387] width 193 height 16
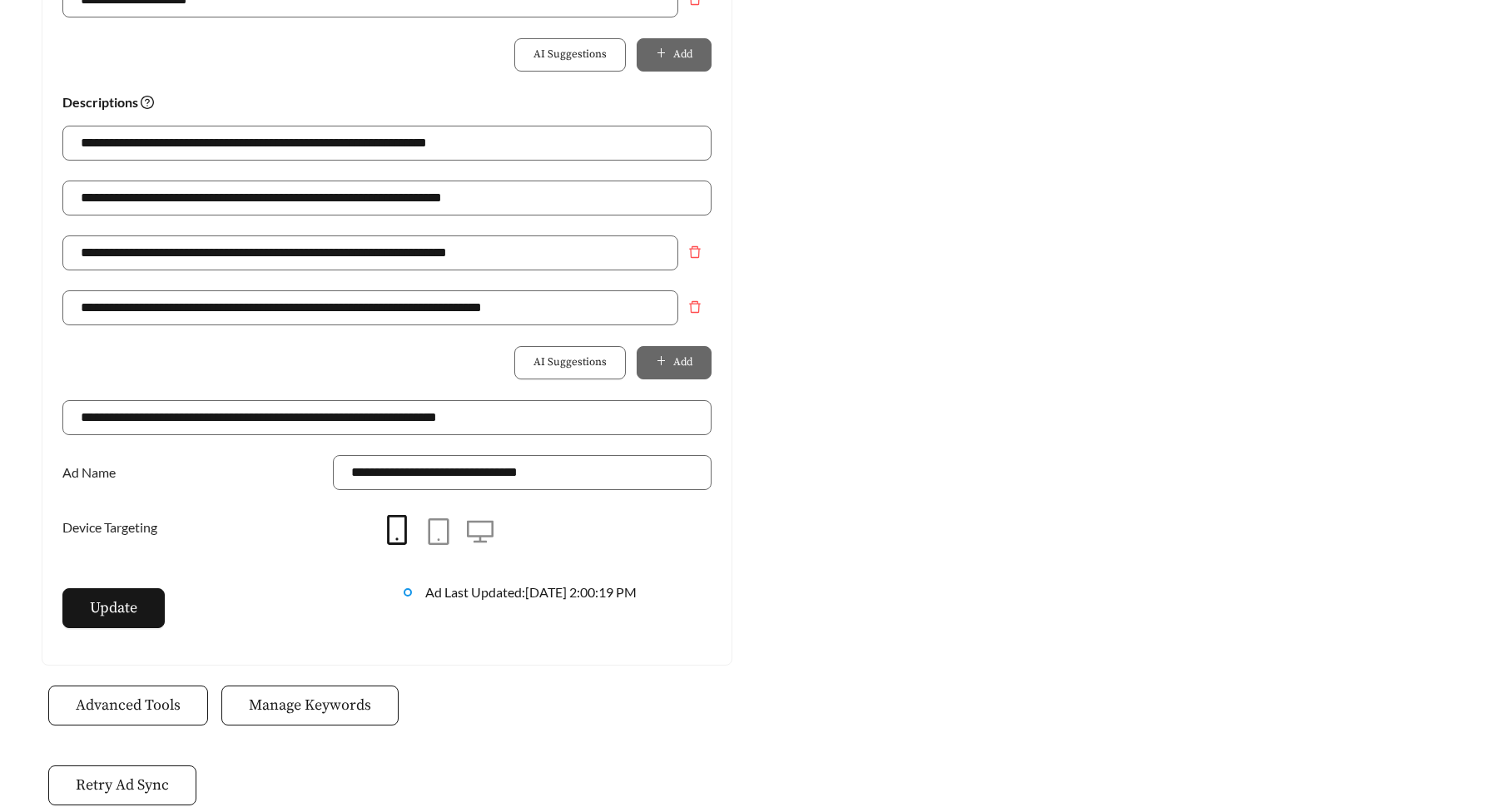
scroll to position [1230, 0]
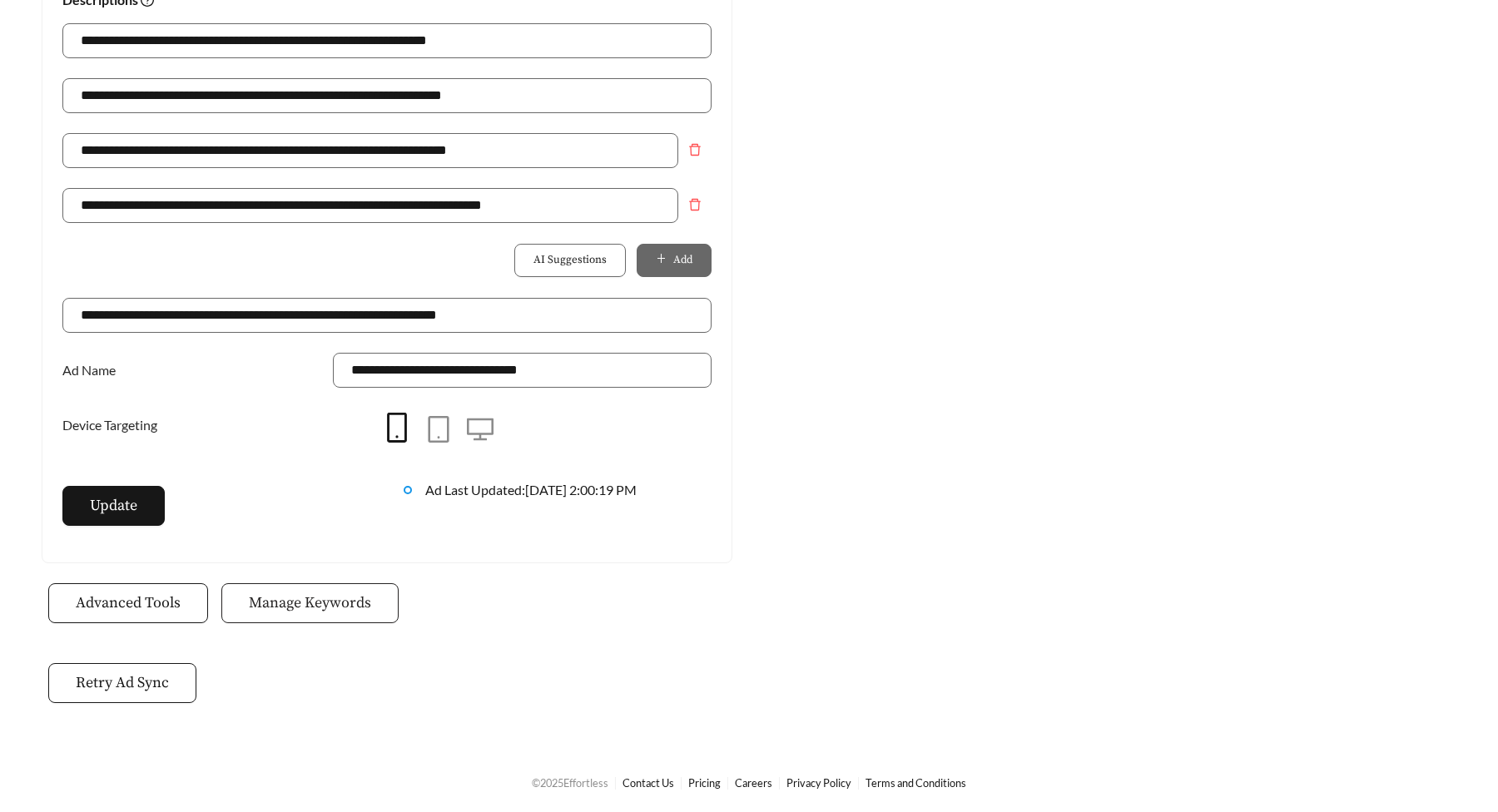
click at [286, 605] on span "Manage Keywords" at bounding box center [310, 603] width 122 height 23
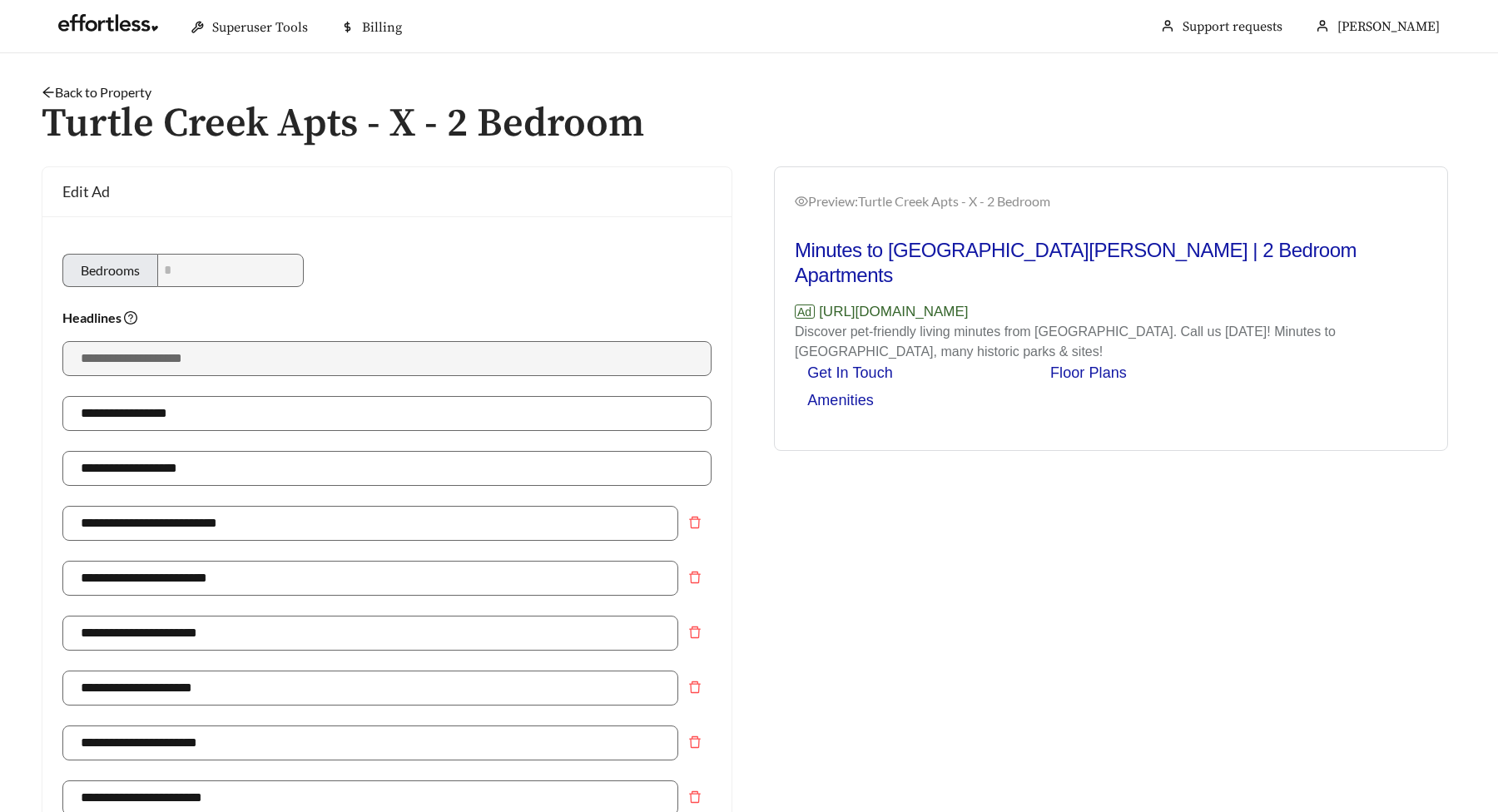
scroll to position [1230, 0]
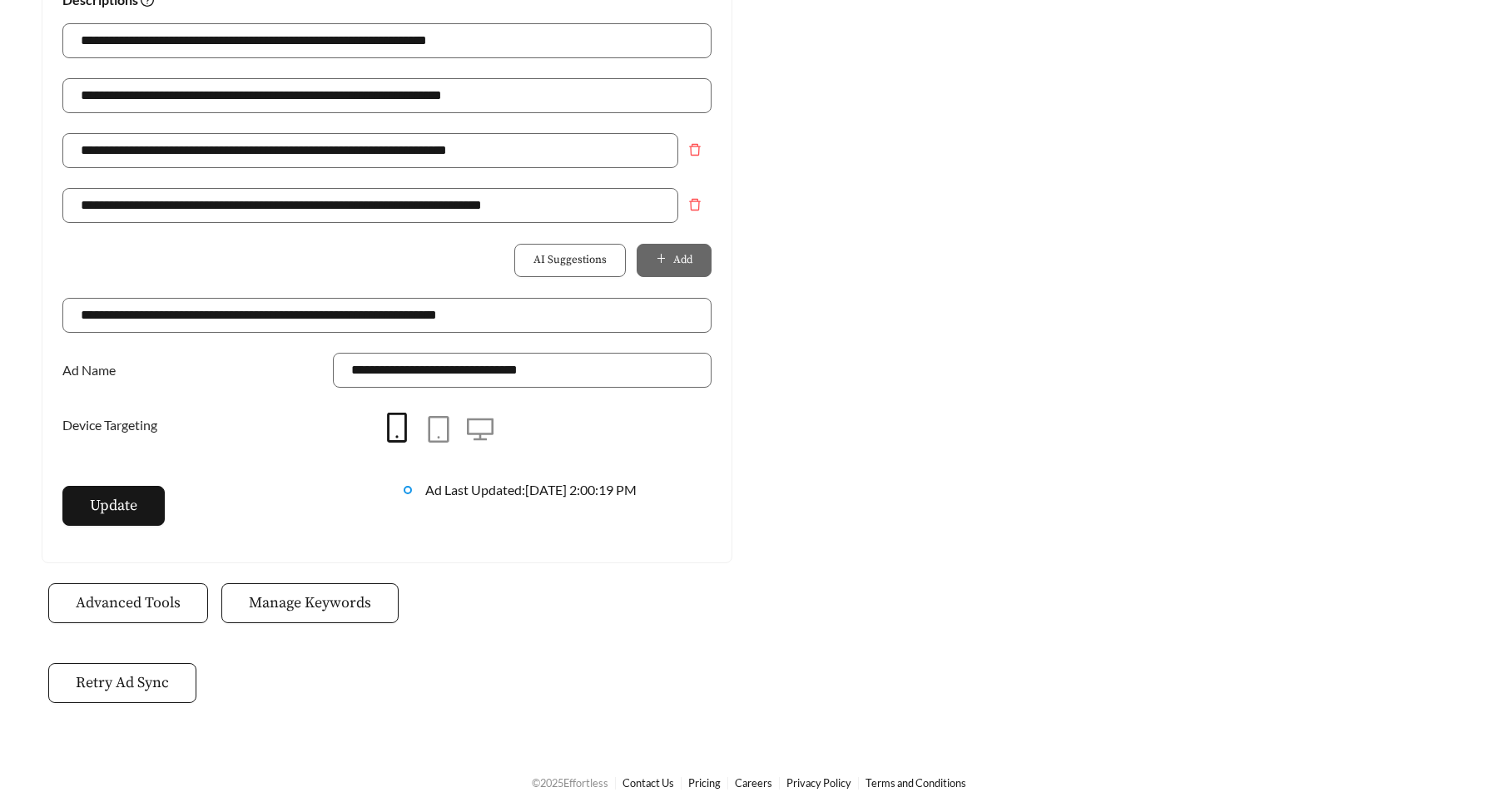
scroll to position [654, 0]
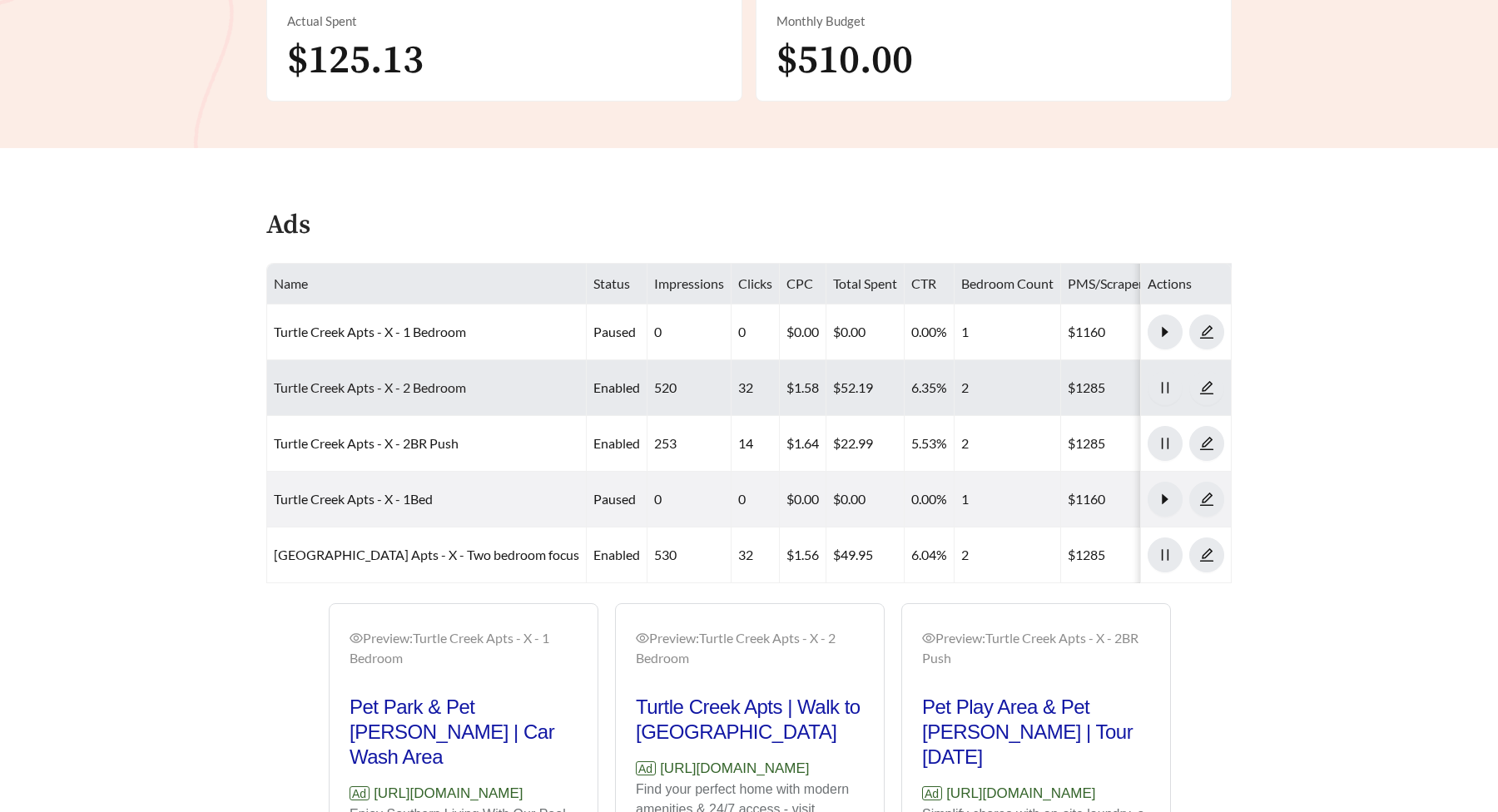
click at [344, 393] on link "Turtle Creek Apts - X - 2 Bedroom" at bounding box center [370, 387] width 193 height 16
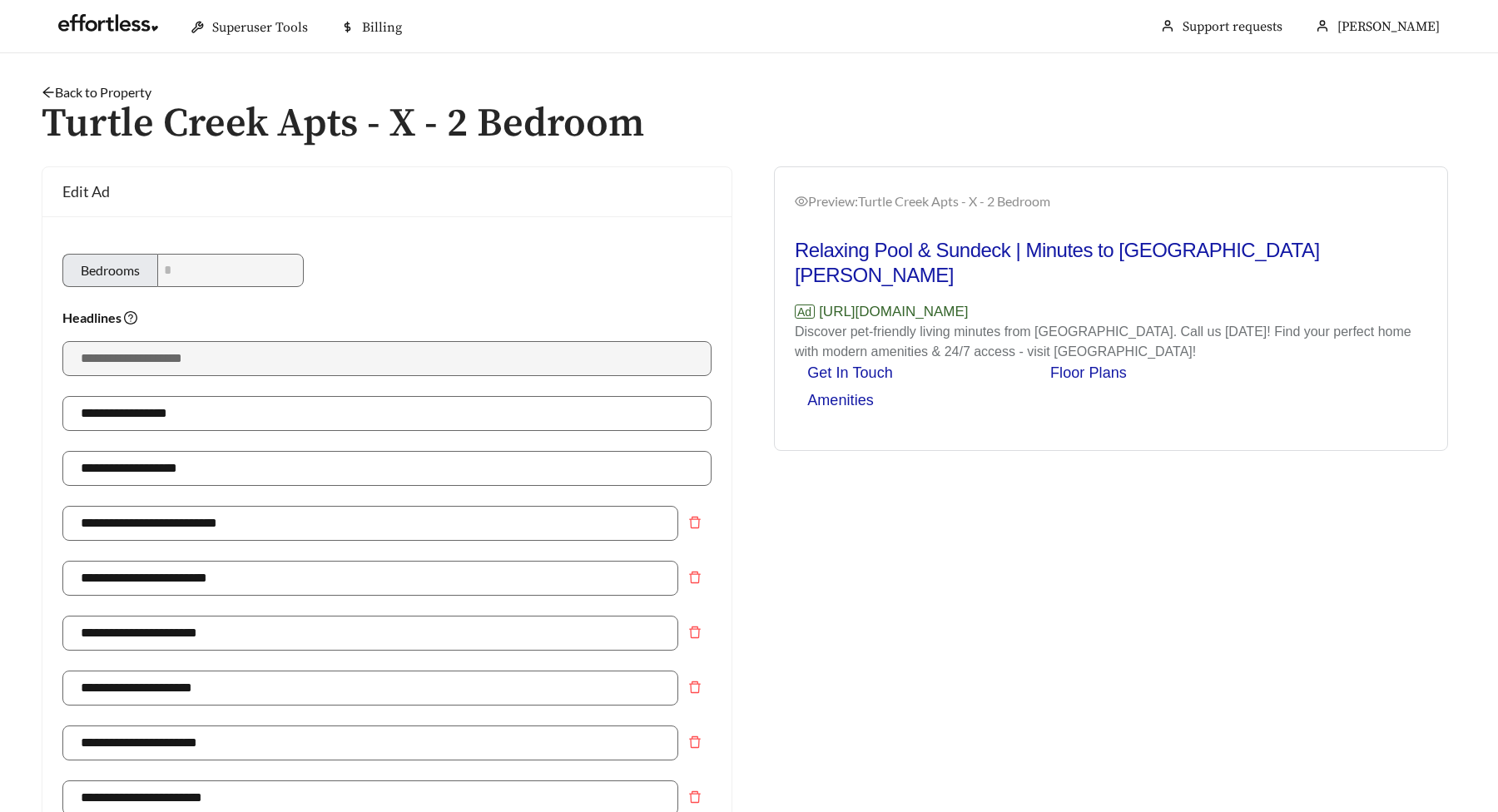
scroll to position [1230, 0]
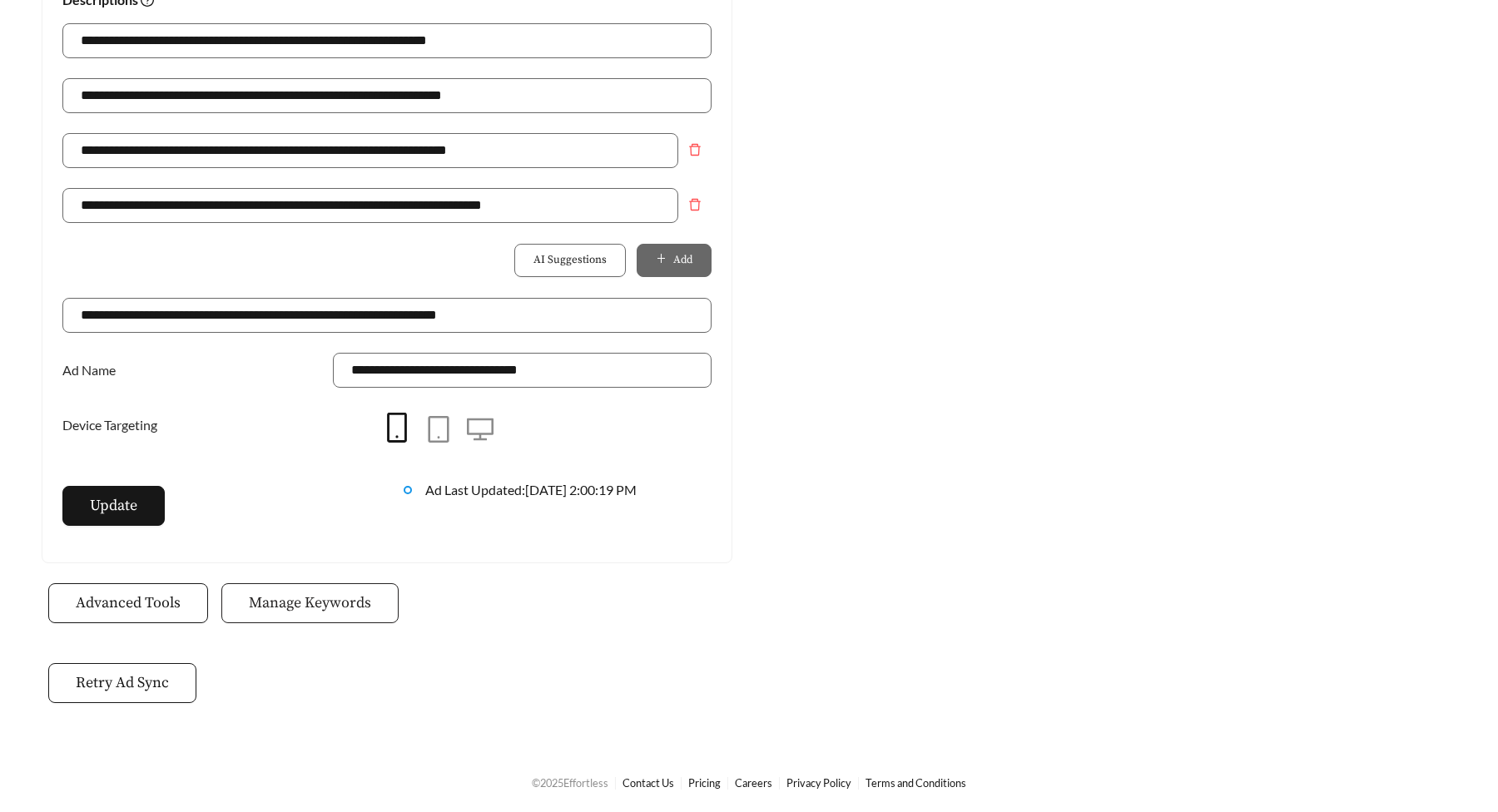
click at [320, 609] on span "Manage Keywords" at bounding box center [310, 603] width 122 height 23
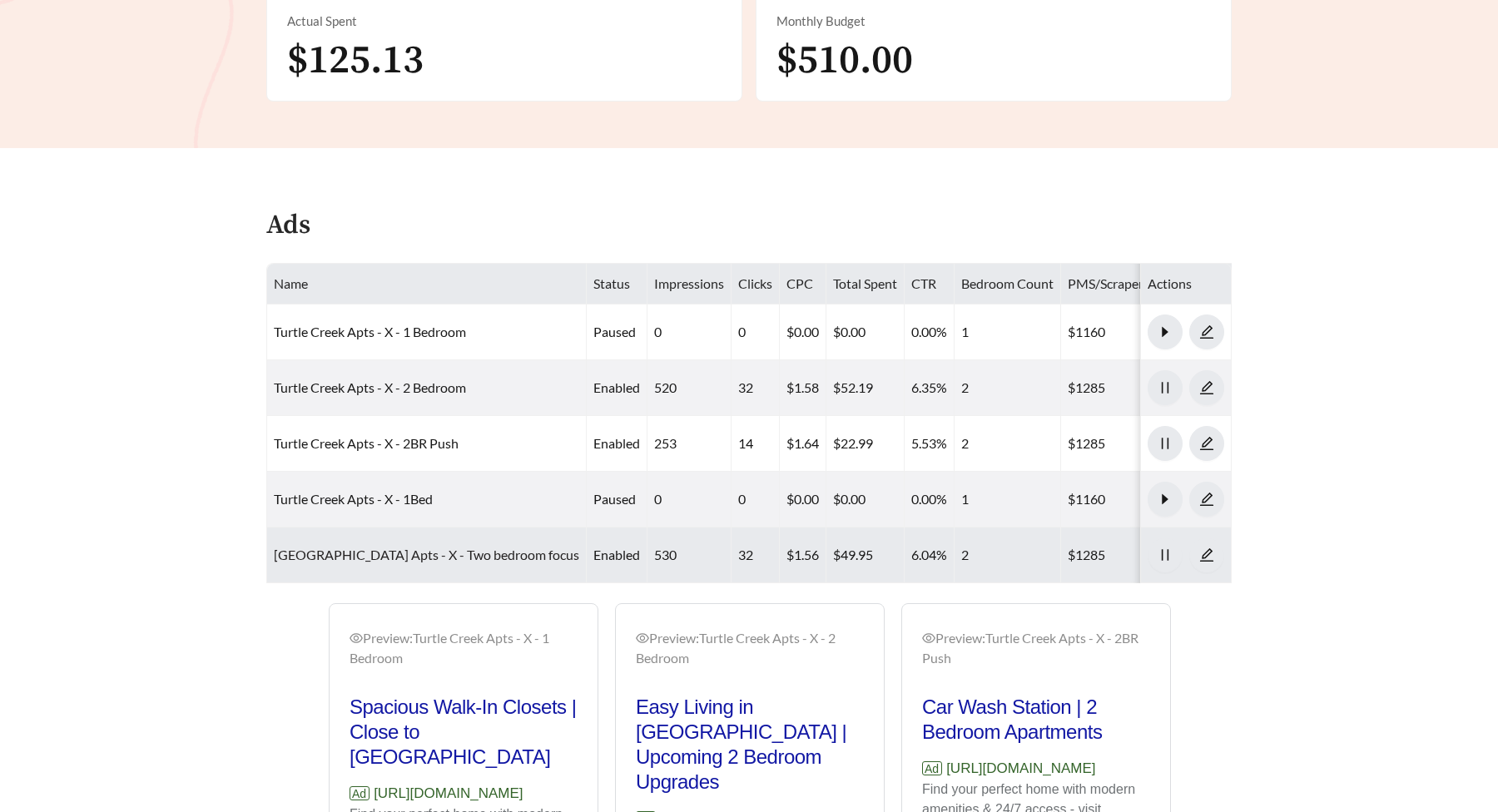
click at [439, 547] on link "Turtle Creek Apts - X - Two bedroom focus" at bounding box center [426, 554] width 306 height 16
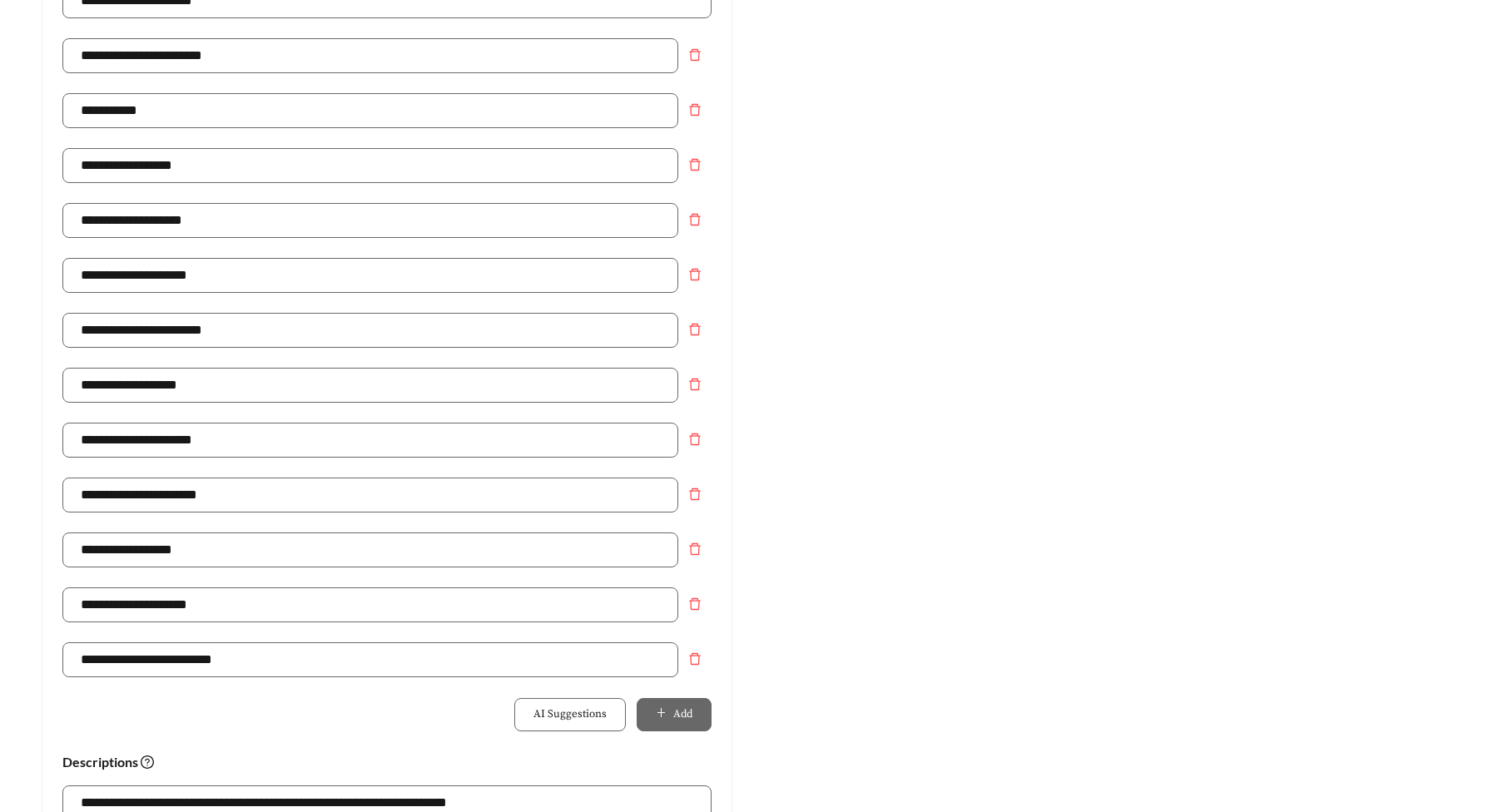
scroll to position [1230, 0]
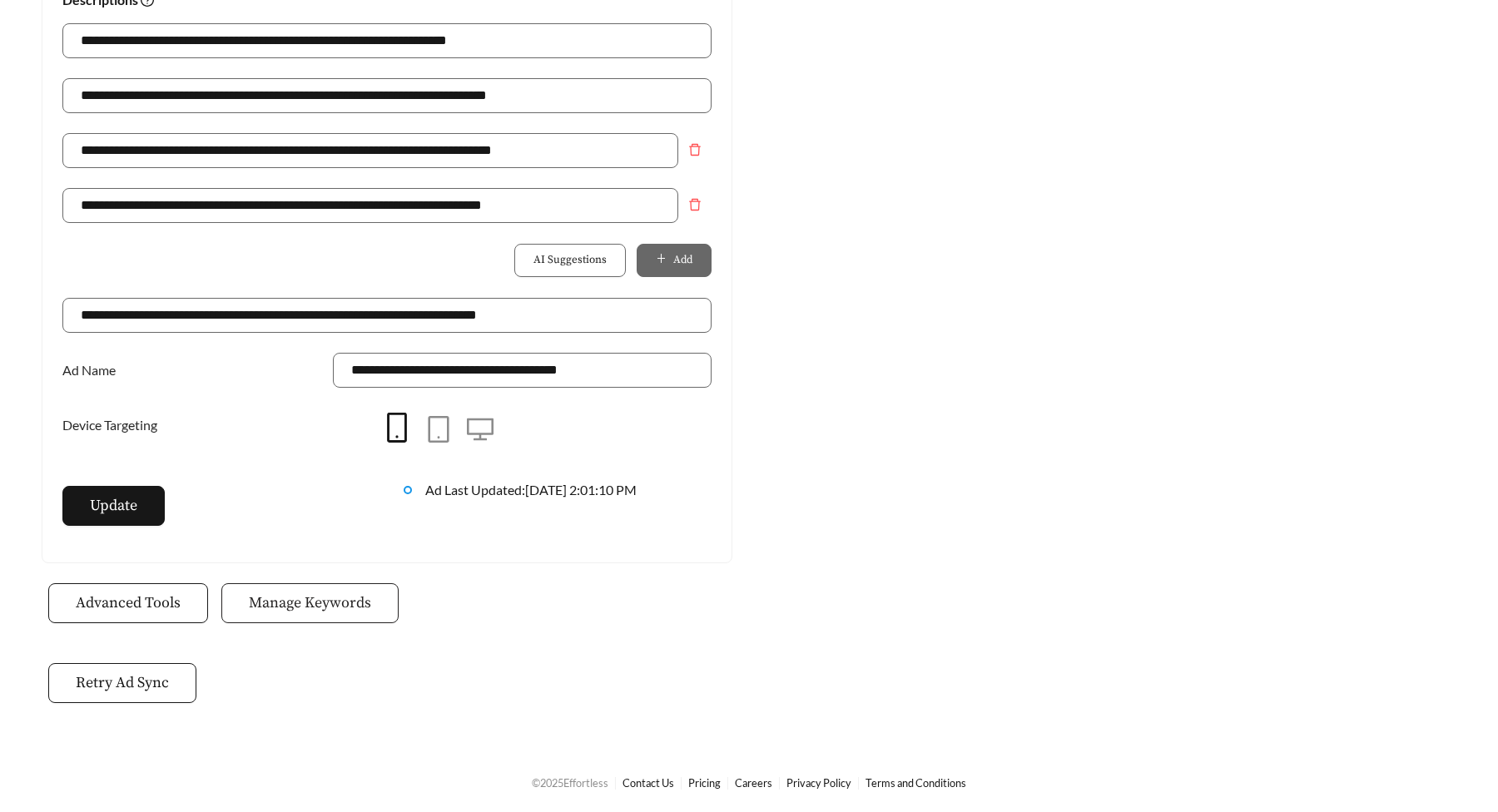
click at [346, 588] on button "Manage Keywords" at bounding box center [310, 604] width 178 height 40
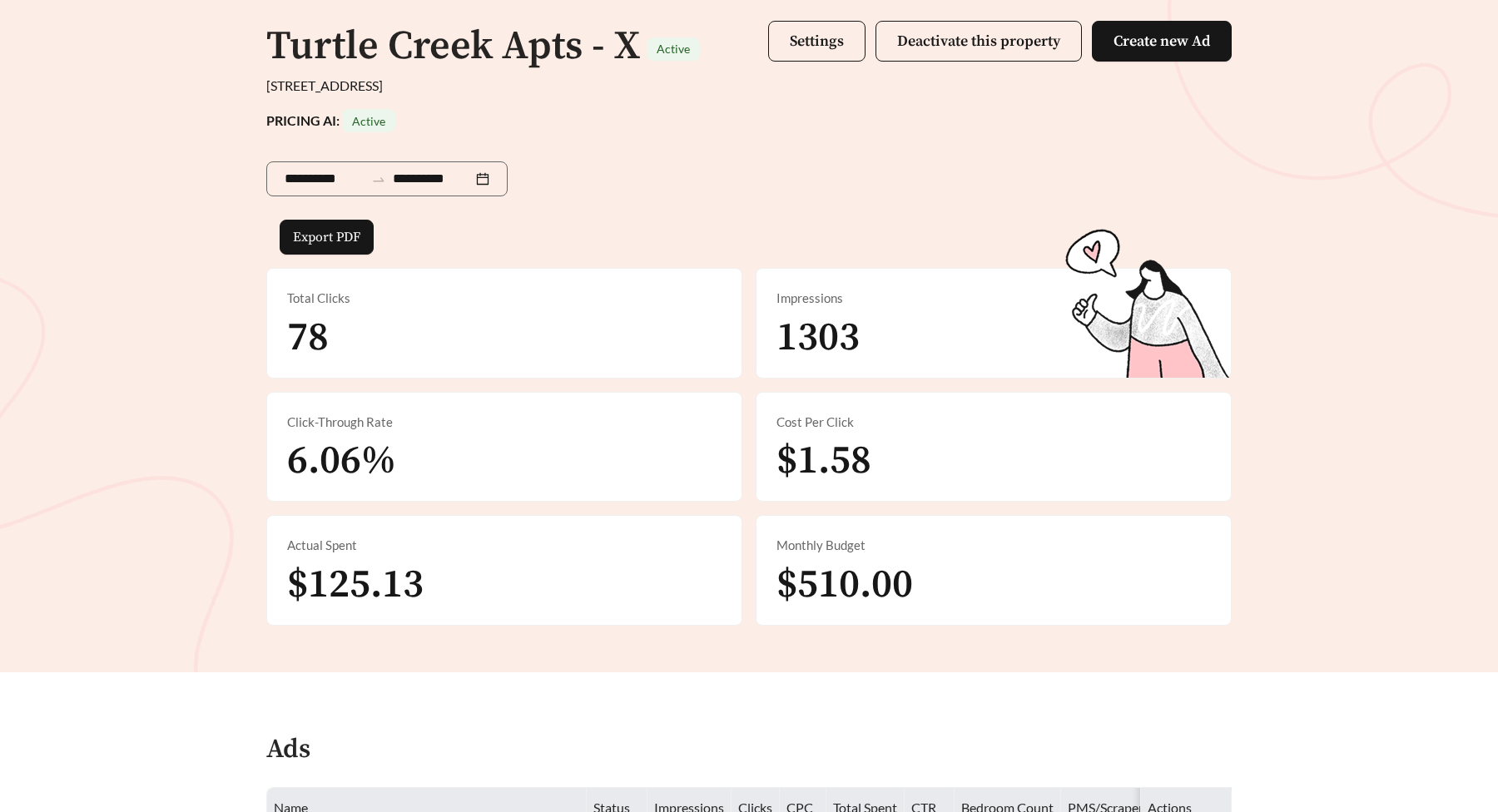
scroll to position [115, 0]
